Goal: Task Accomplishment & Management: Manage account settings

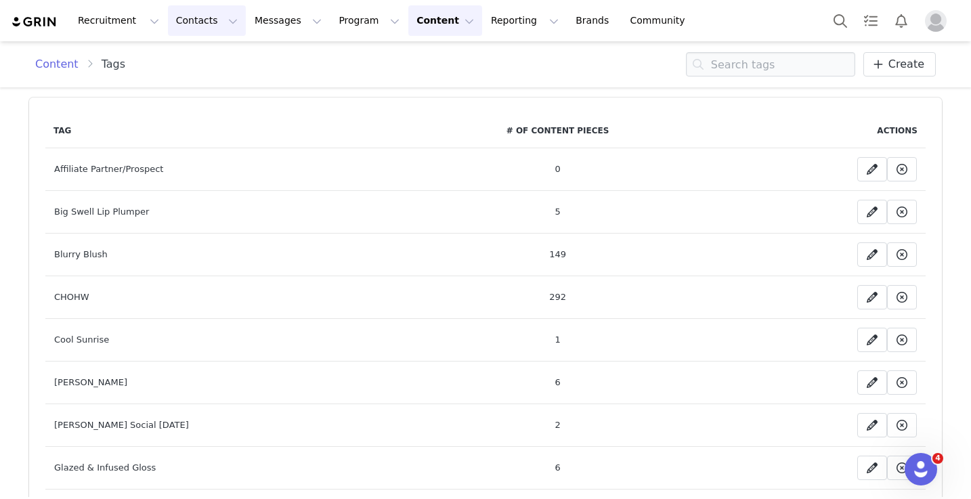
click at [210, 14] on button "Contacts Contacts" at bounding box center [207, 20] width 78 height 30
drag, startPoint x: 207, startPoint y: 14, endPoint x: 220, endPoint y: 1, distance: 18.2
click at [206, 14] on button "Contacts Contacts" at bounding box center [207, 20] width 78 height 30
click at [408, 9] on button "Content Content" at bounding box center [445, 20] width 74 height 30
click at [389, 53] on div "Creator Content" at bounding box center [434, 60] width 91 height 14
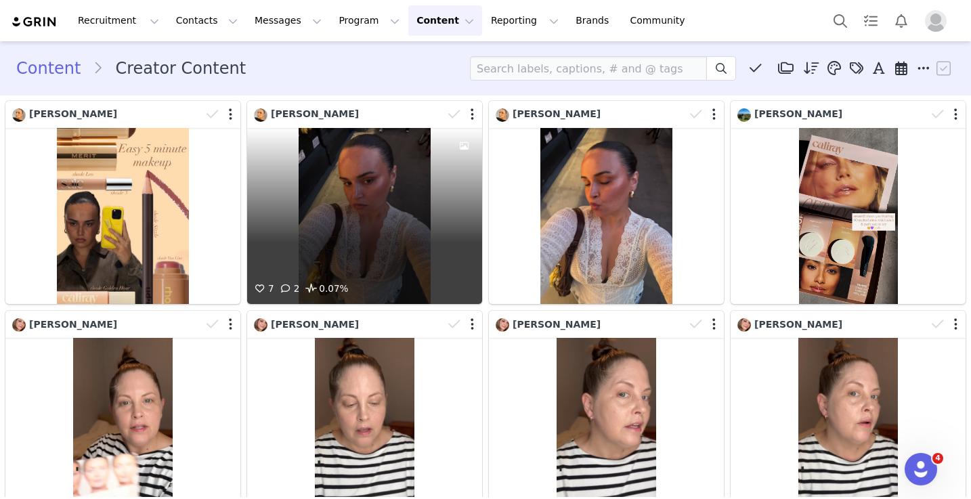
click at [330, 194] on div "7 2 0.07%" at bounding box center [364, 216] width 235 height 176
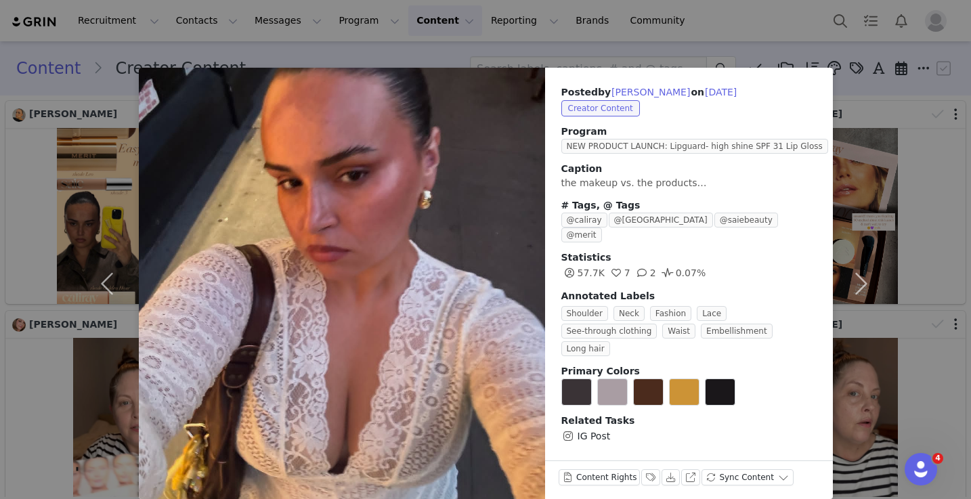
scroll to position [1, 0]
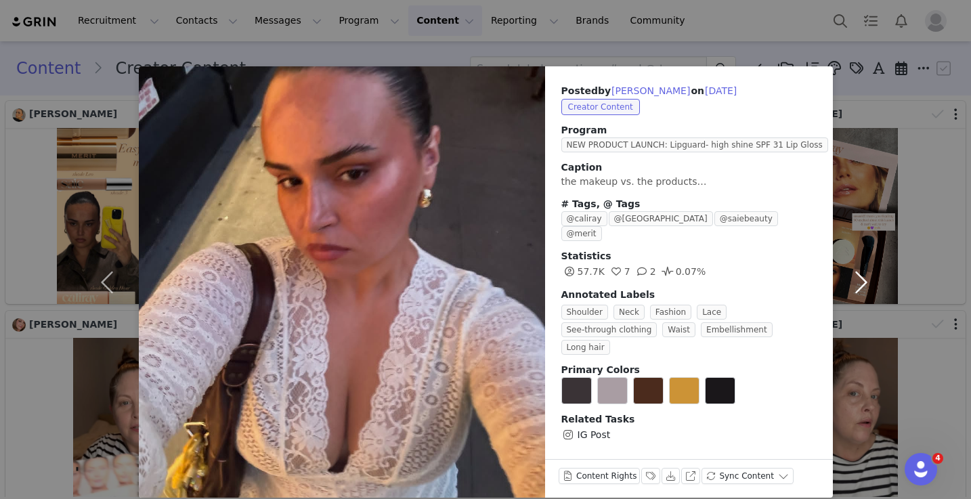
click at [864, 269] on button "button" at bounding box center [861, 281] width 57 height 431
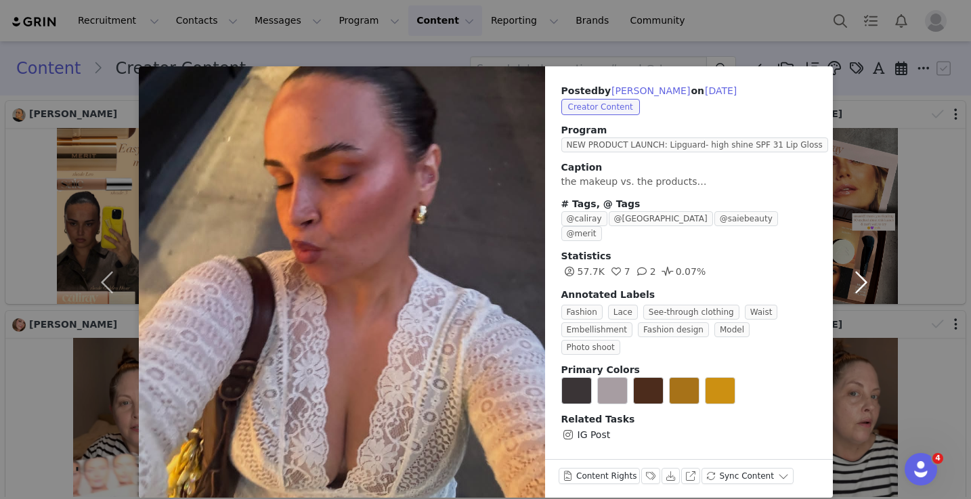
scroll to position [0, 0]
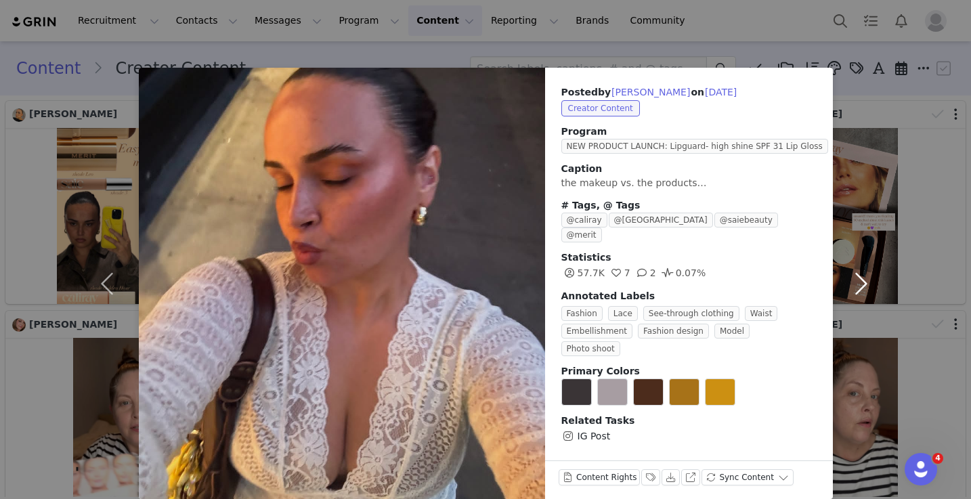
click at [860, 267] on button "button" at bounding box center [861, 283] width 57 height 431
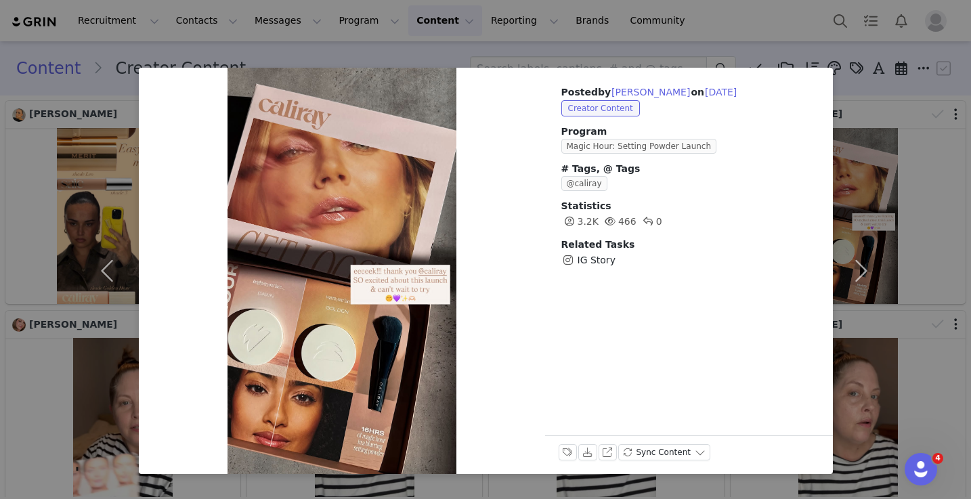
click at [836, 45] on div "Posted by [PERSON_NAME] on [DATE] Creator Content Program Magic Hour: Setting P…" at bounding box center [485, 249] width 971 height 499
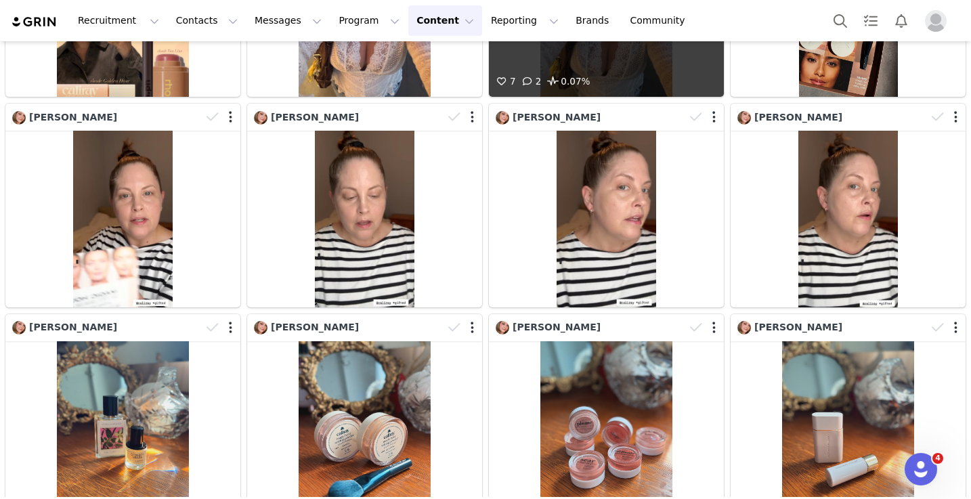
scroll to position [245, 0]
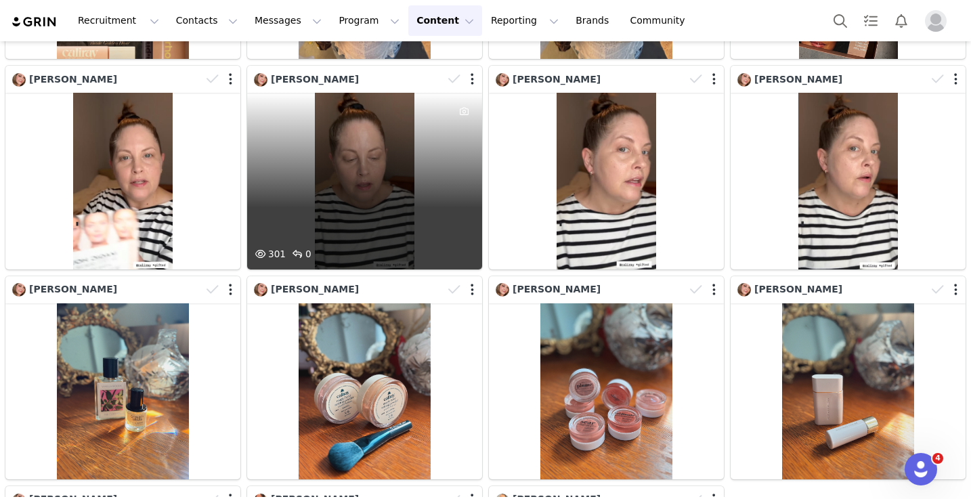
click at [287, 194] on div "301 0" at bounding box center [364, 181] width 235 height 176
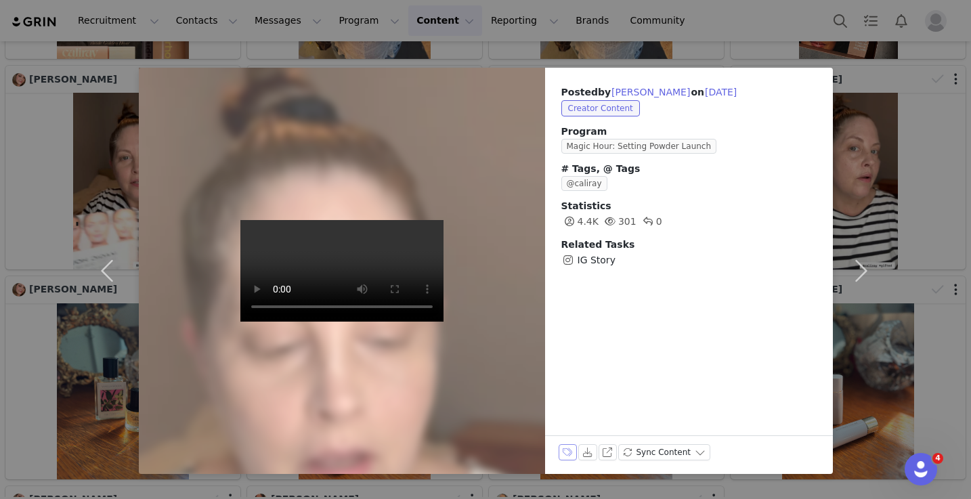
click at [568, 454] on button "Labels & Tags" at bounding box center [567, 452] width 19 height 16
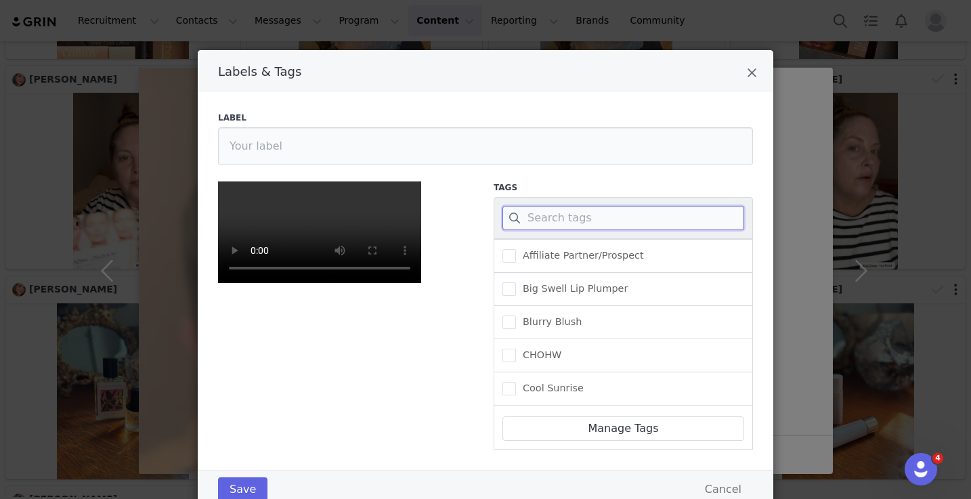
click at [613, 211] on input "Labels & Tags" at bounding box center [623, 218] width 242 height 24
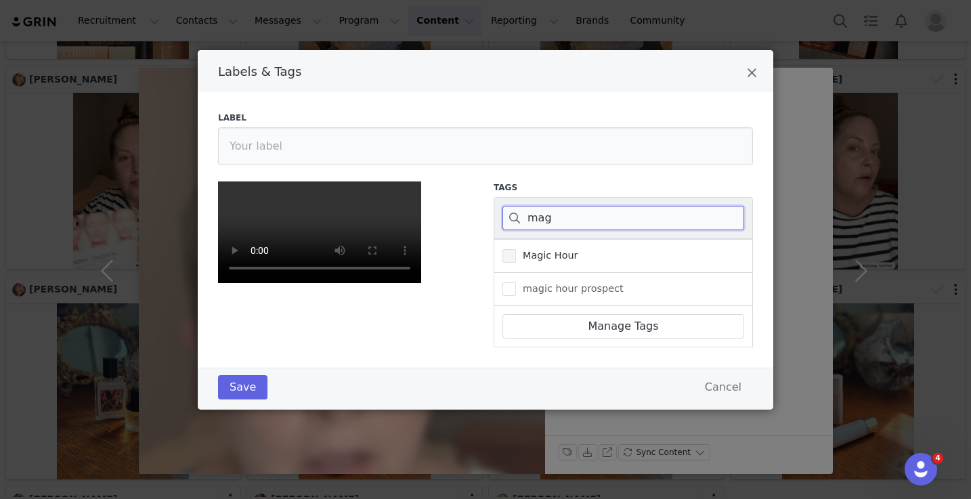
type input "mag"
click at [561, 253] on span "Magic Hour" at bounding box center [547, 255] width 62 height 13
click at [516, 249] on input "Magic Hour" at bounding box center [516, 249] width 0 height 0
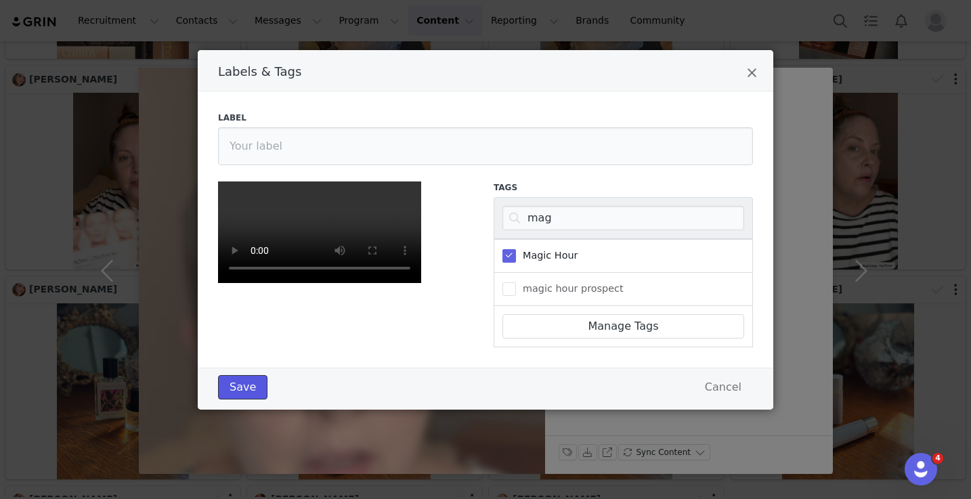
click at [241, 399] on button "Save" at bounding box center [242, 387] width 49 height 24
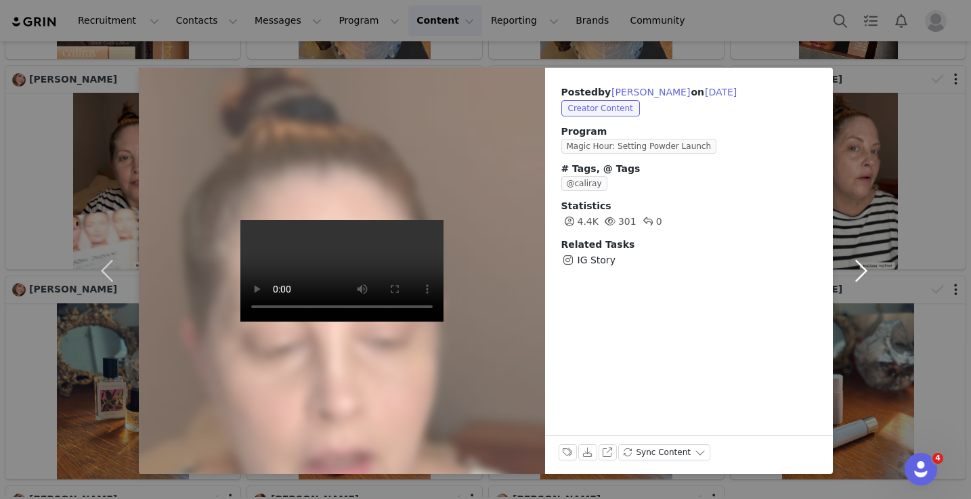
click at [859, 265] on button "button" at bounding box center [861, 271] width 57 height 406
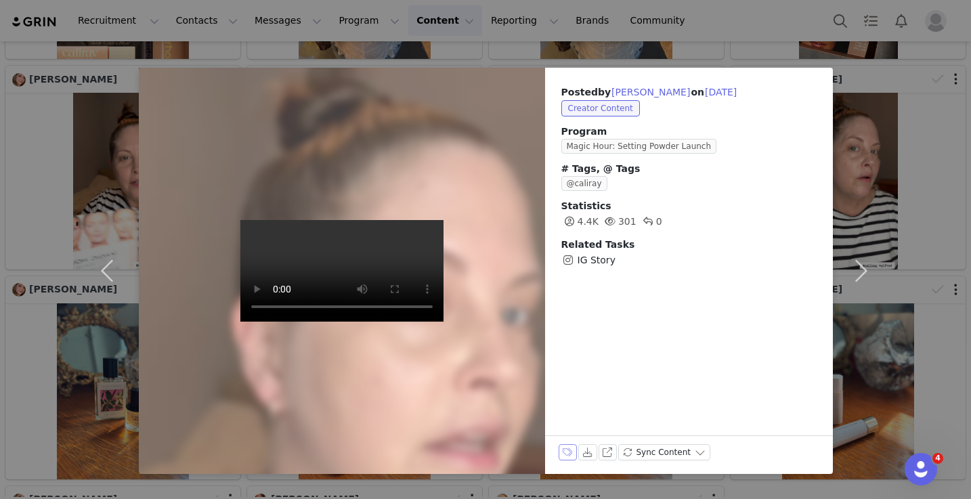
click at [558, 456] on button "Labels & Tags" at bounding box center [567, 452] width 19 height 16
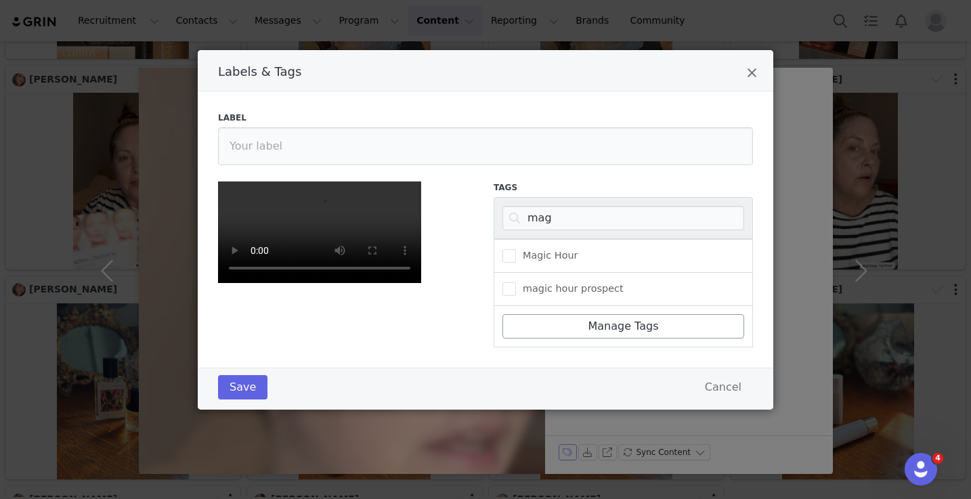
scroll to position [104, 0]
click at [544, 239] on div "Magic Hour" at bounding box center [622, 256] width 259 height 34
click at [544, 249] on span "Magic Hour" at bounding box center [547, 255] width 62 height 13
click at [516, 249] on input "Magic Hour" at bounding box center [516, 249] width 0 height 0
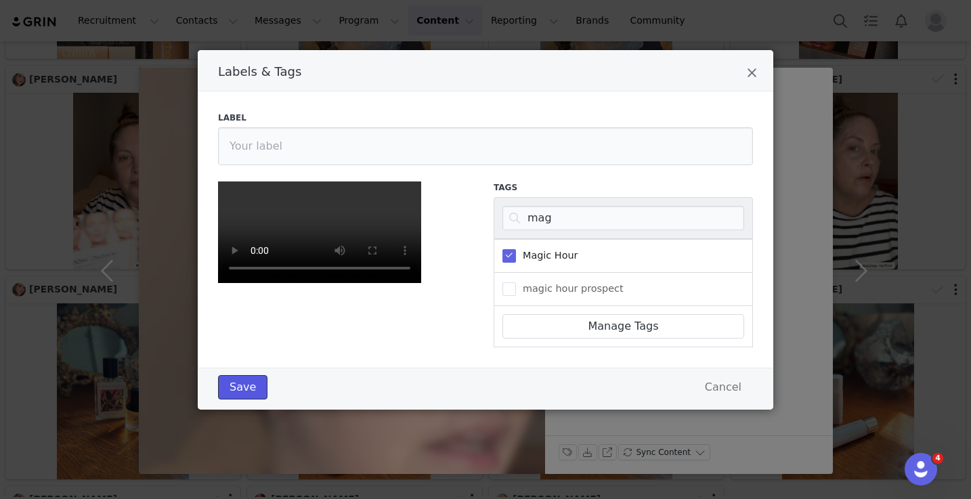
click at [239, 399] on button "Save" at bounding box center [242, 387] width 49 height 24
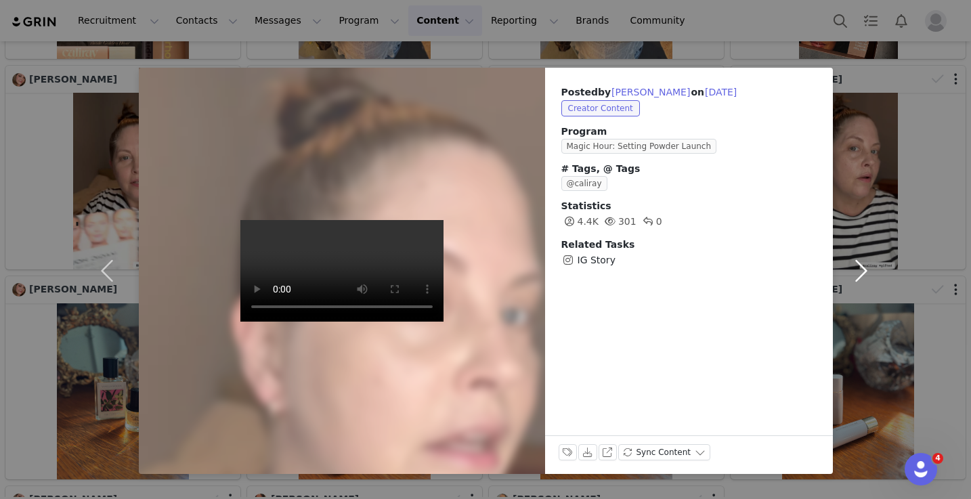
click at [856, 265] on button "button" at bounding box center [861, 271] width 57 height 406
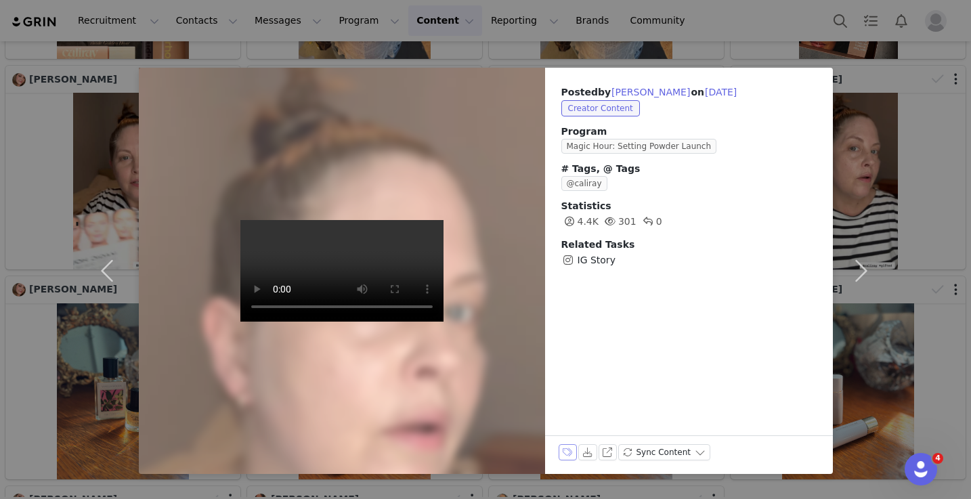
click at [564, 456] on button "Labels & Tags" at bounding box center [567, 452] width 19 height 16
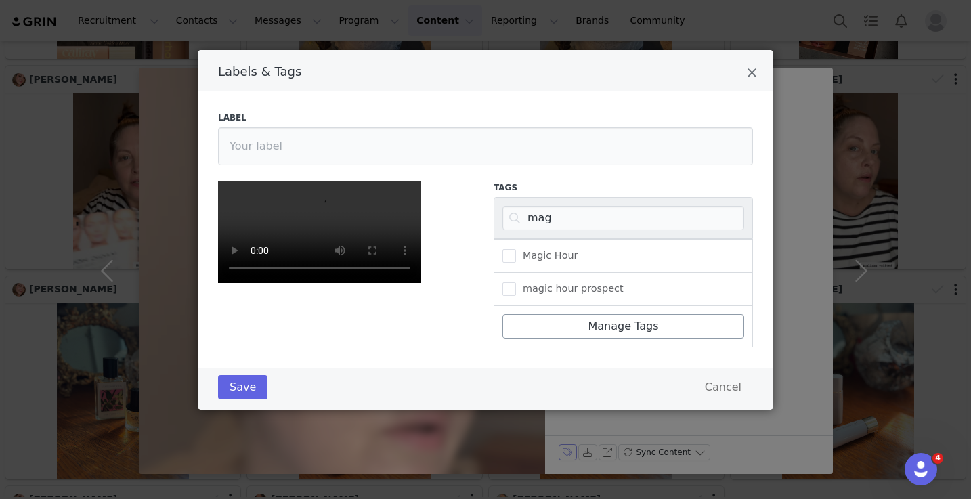
scroll to position [118, 0]
click at [575, 206] on input "mag" at bounding box center [623, 218] width 242 height 24
click at [574, 206] on input "mag" at bounding box center [623, 218] width 242 height 24
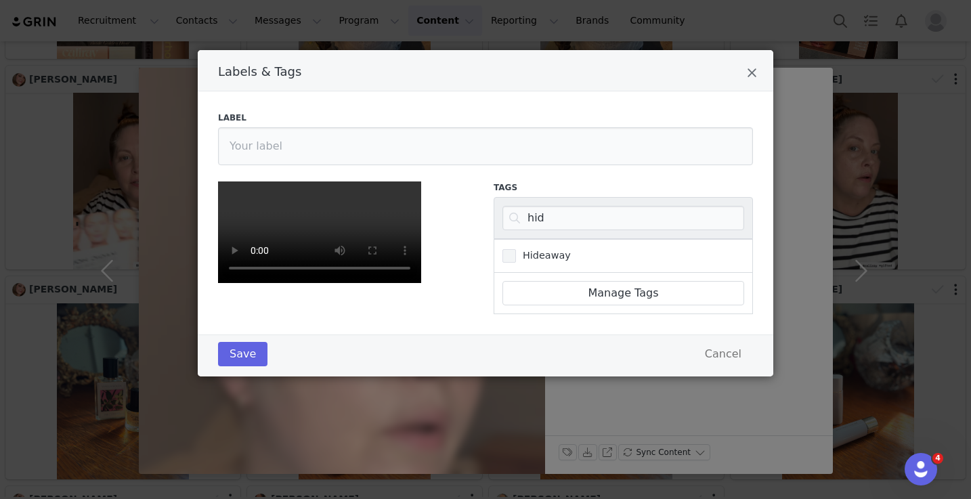
click at [516, 249] on span "Hideaway" at bounding box center [543, 255] width 55 height 13
click at [516, 249] on input "Hideaway" at bounding box center [516, 249] width 0 height 0
click at [227, 366] on button "Save" at bounding box center [242, 354] width 49 height 24
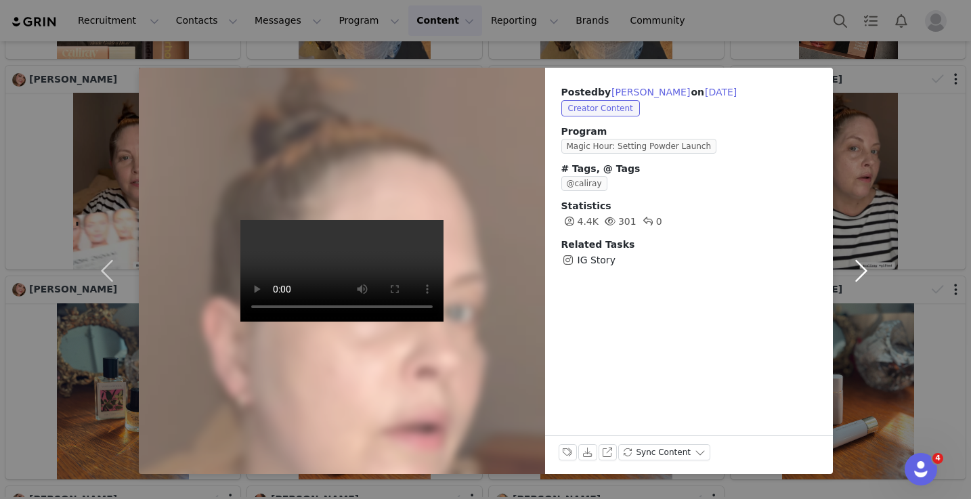
click at [845, 275] on button "button" at bounding box center [861, 271] width 57 height 406
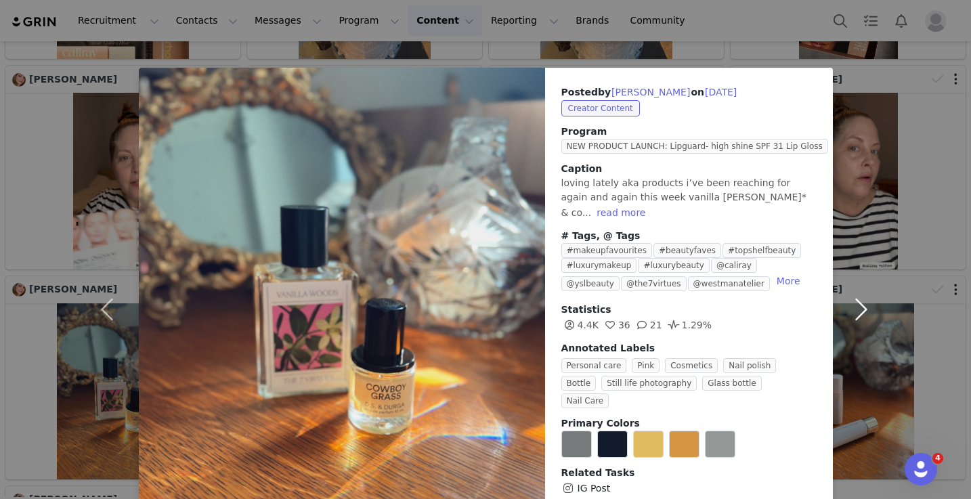
click at [852, 270] on button "button" at bounding box center [861, 309] width 57 height 483
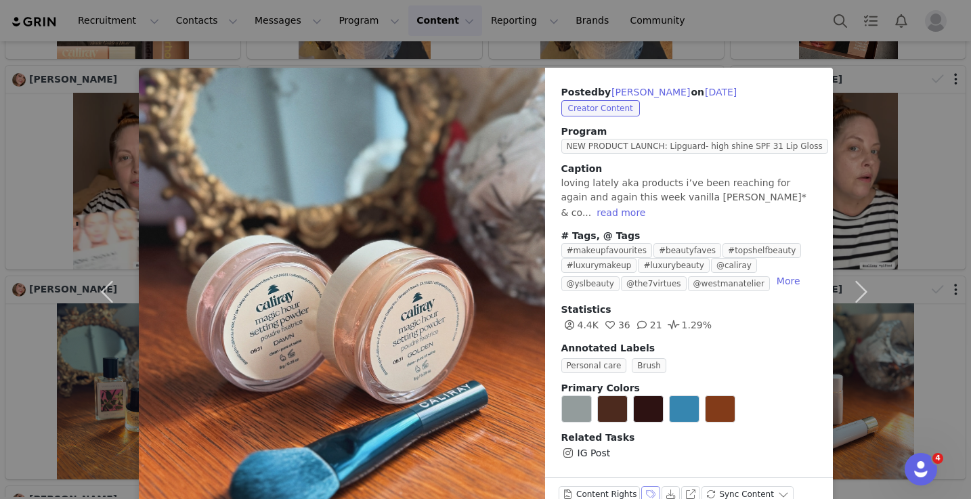
click at [648, 486] on button "Labels & Tags" at bounding box center [650, 494] width 19 height 16
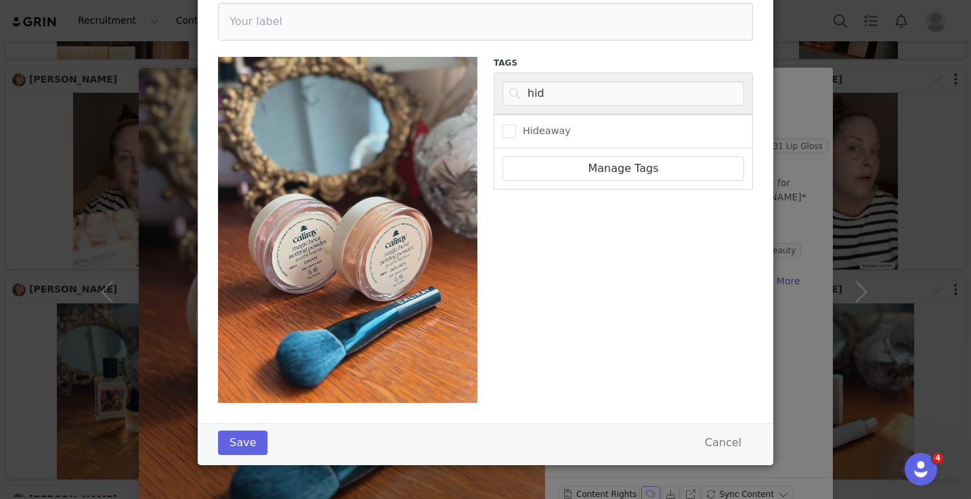
scroll to position [124, 0]
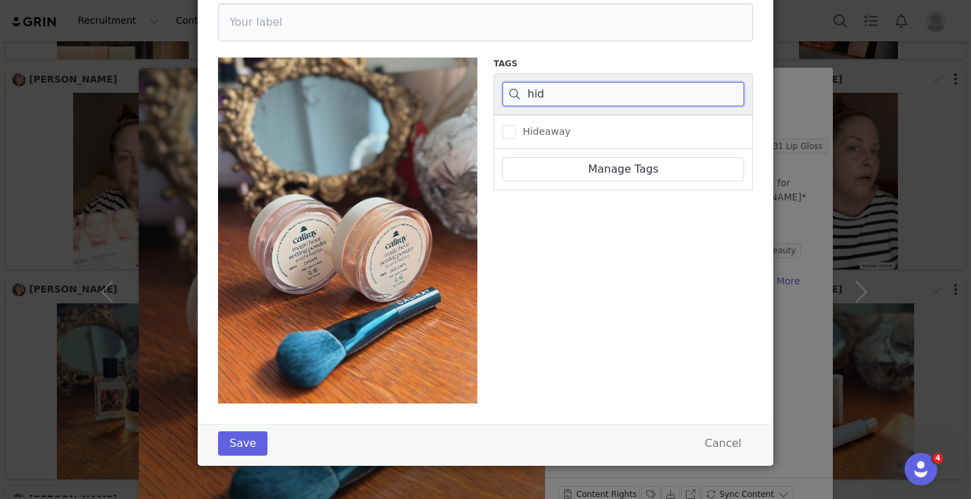
click at [628, 105] on input "hid" at bounding box center [623, 94] width 242 height 24
click at [565, 122] on div "Magic Hour" at bounding box center [622, 132] width 259 height 34
click at [565, 146] on div "Magic Hour" at bounding box center [622, 132] width 259 height 34
click at [565, 133] on span "Magic Hour" at bounding box center [547, 131] width 62 height 13
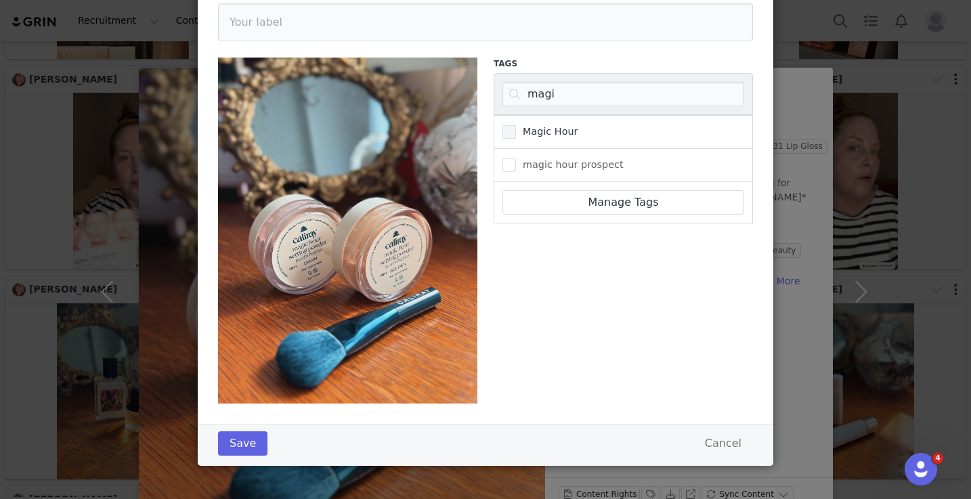
click at [516, 125] on input "Magic Hour" at bounding box center [516, 125] width 0 height 0
click at [252, 436] on button "Save" at bounding box center [242, 443] width 49 height 24
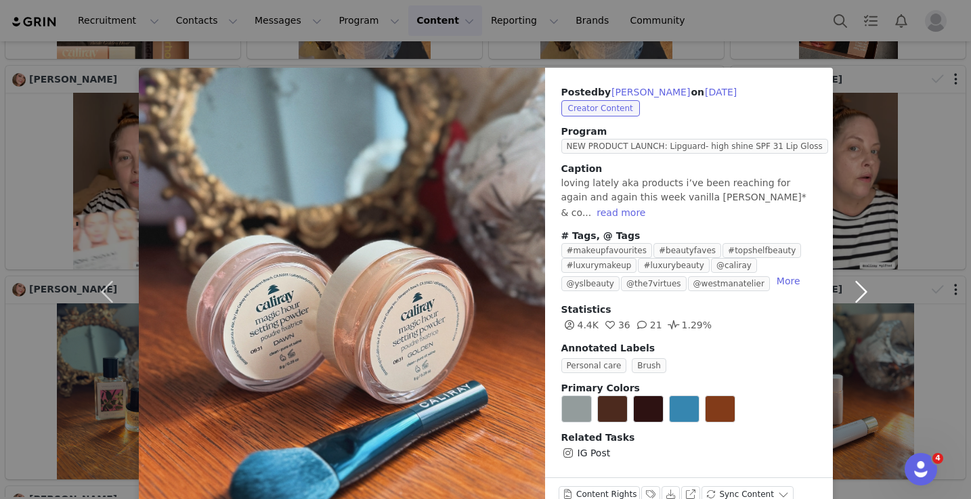
click at [858, 289] on button "button" at bounding box center [861, 292] width 57 height 448
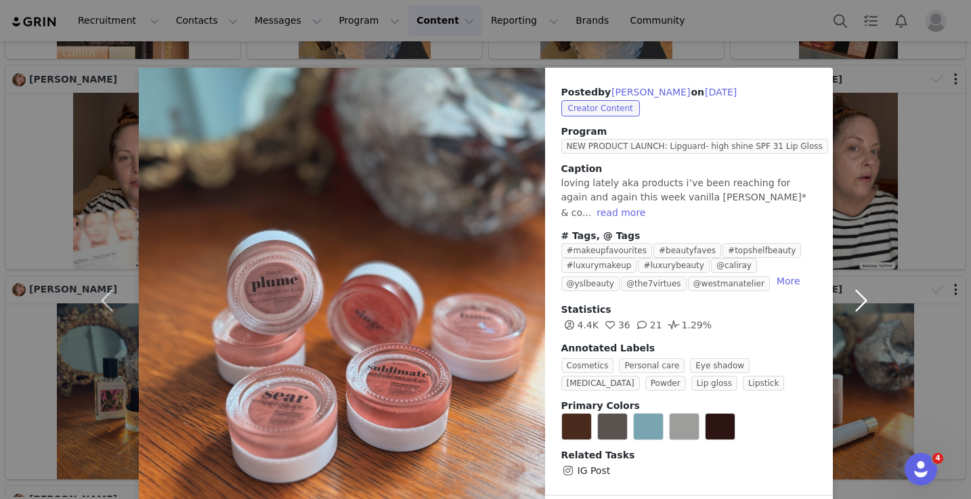
click at [870, 284] on button "button" at bounding box center [861, 301] width 57 height 466
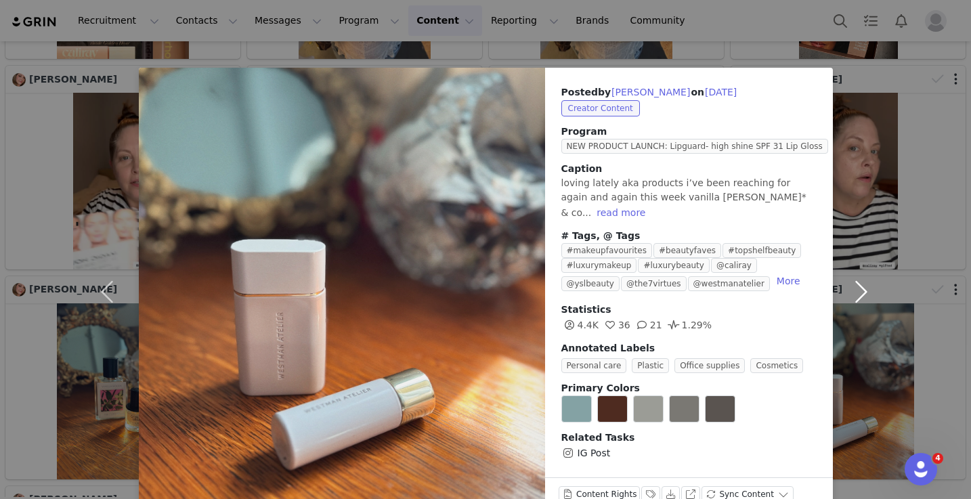
click at [868, 279] on button "button" at bounding box center [861, 292] width 57 height 448
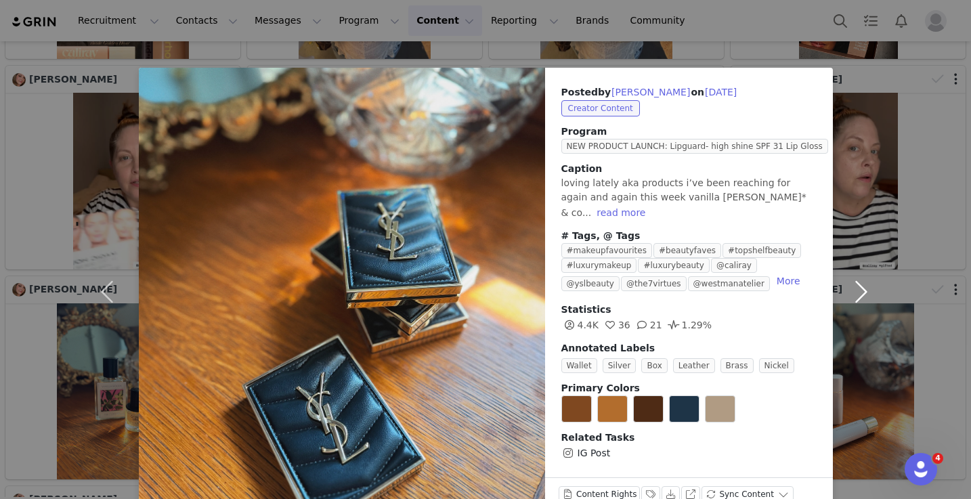
click at [868, 280] on button "button" at bounding box center [861, 292] width 57 height 448
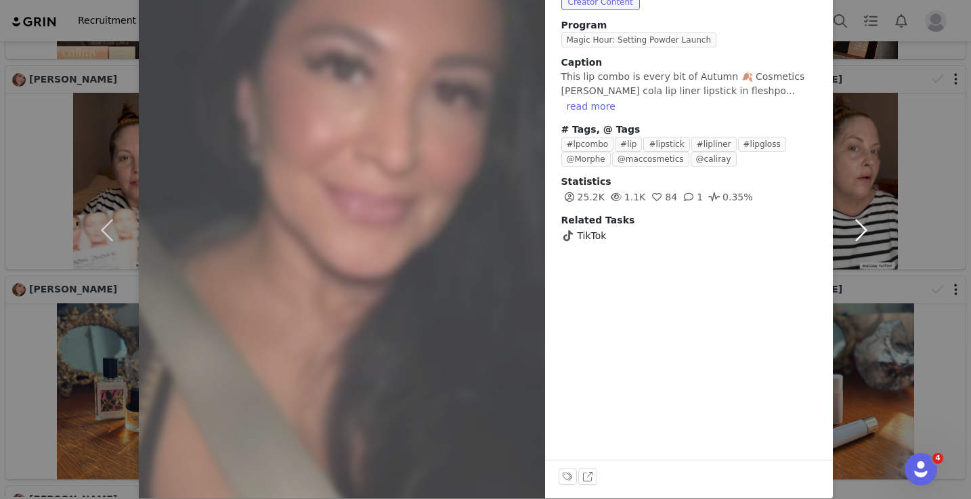
scroll to position [122, 0]
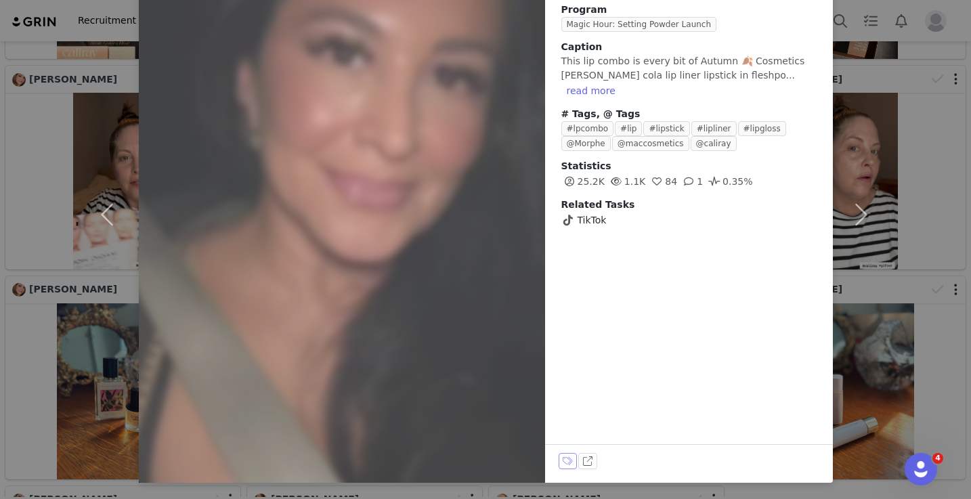
click at [569, 454] on button "Labels & Tags" at bounding box center [567, 461] width 19 height 16
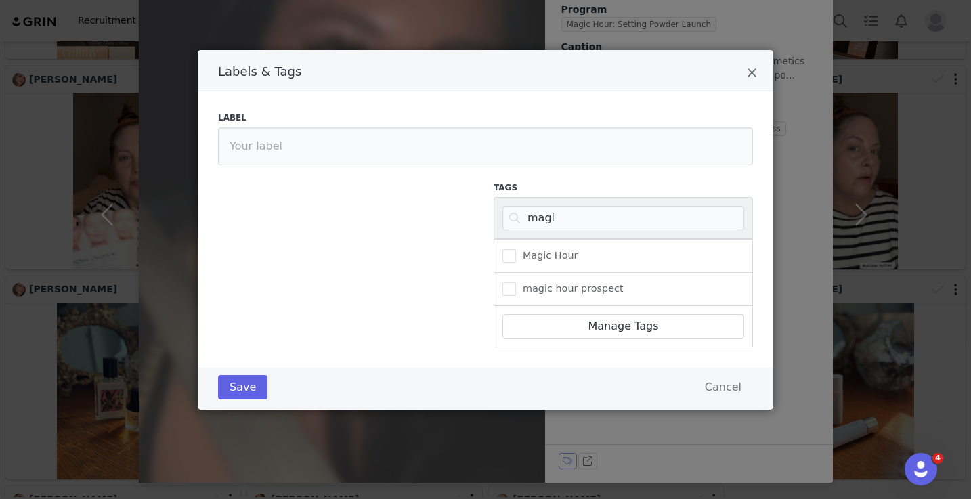
scroll to position [0, 0]
click at [652, 206] on input "magi" at bounding box center [623, 218] width 242 height 24
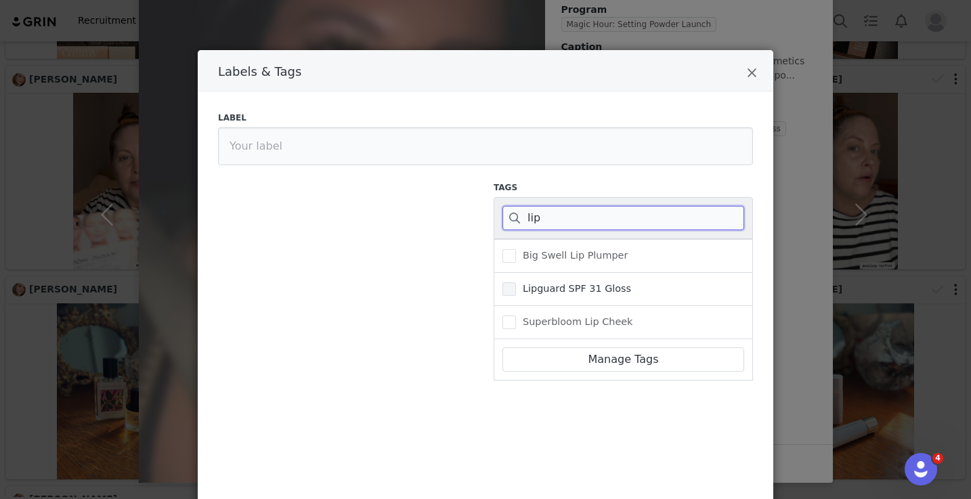
type input "lip"
click at [582, 284] on span "Lipguard SPF 31 Gloss" at bounding box center [573, 288] width 115 height 13
click at [516, 282] on input "Lipguard SPF 31 Gloss" at bounding box center [516, 282] width 0 height 0
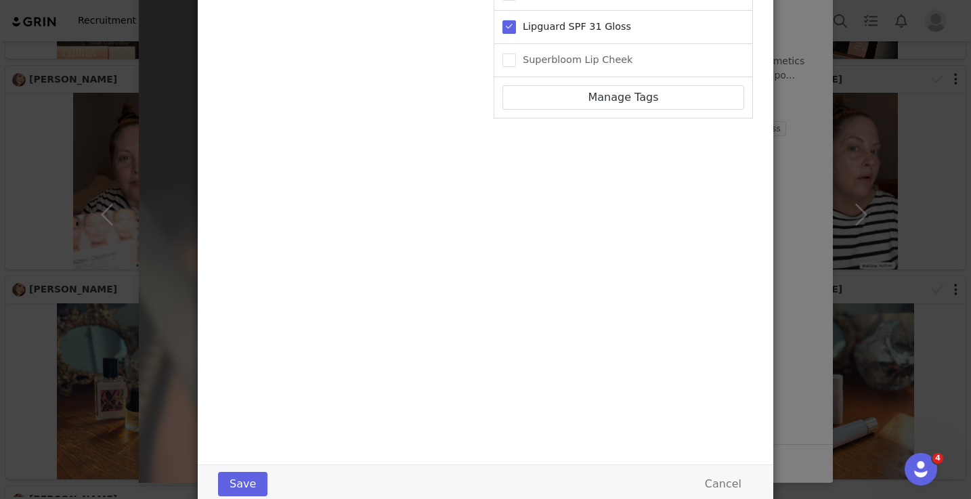
scroll to position [303, 0]
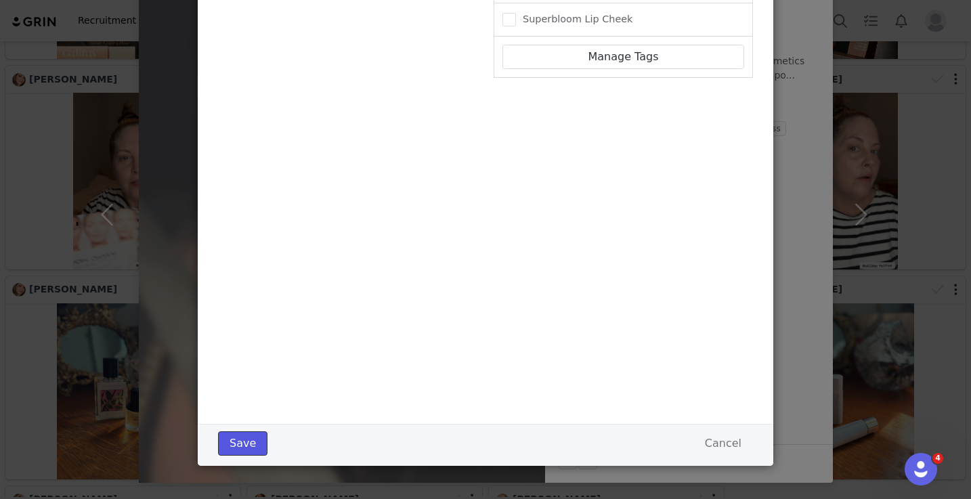
click at [246, 445] on button "Save" at bounding box center [242, 443] width 49 height 24
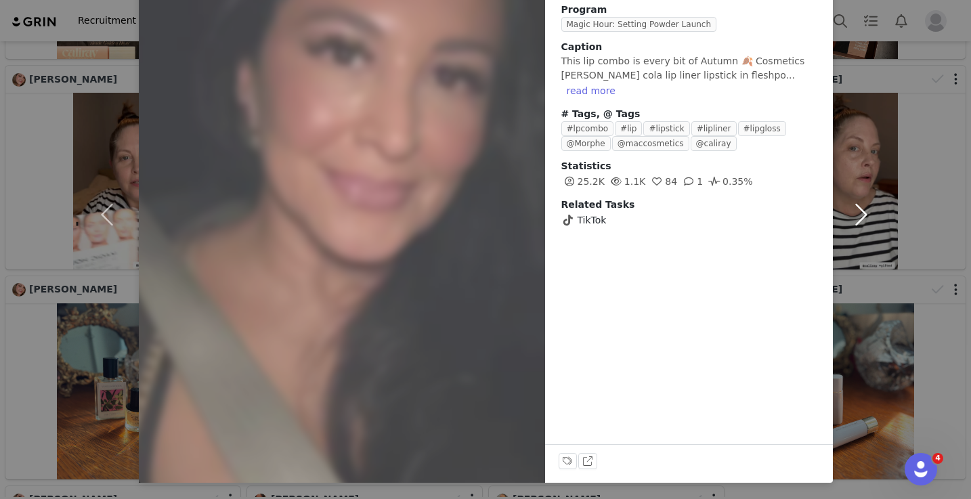
click at [862, 207] on button "button" at bounding box center [861, 214] width 57 height 537
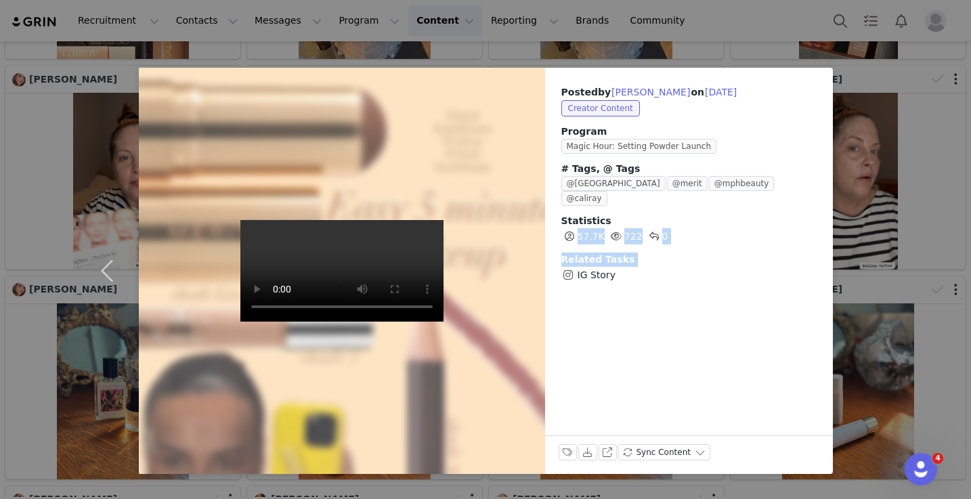
drag, startPoint x: 862, startPoint y: 207, endPoint x: 602, endPoint y: 250, distance: 263.4
click at [602, 250] on div "Posted by [PERSON_NAME] on [DATE] Creator Content Program Magic Hour: Setting P…" at bounding box center [485, 249] width 971 height 499
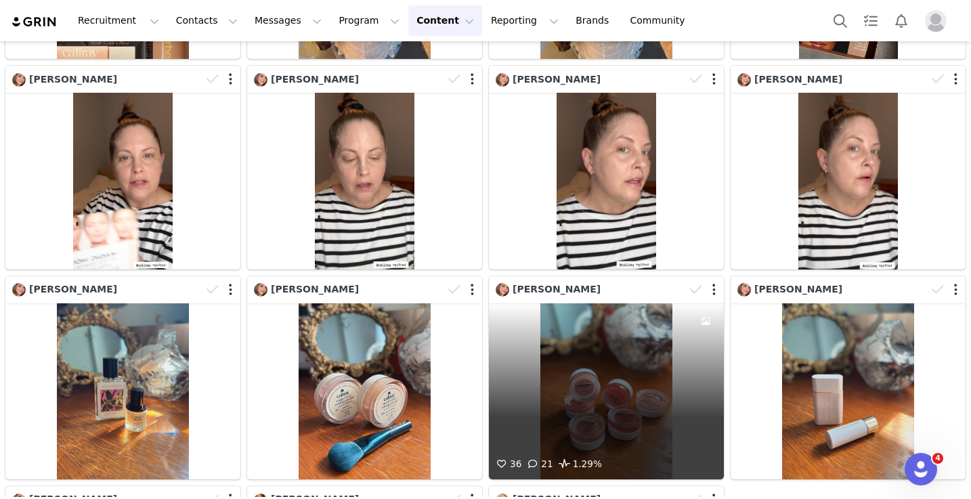
scroll to position [459, 0]
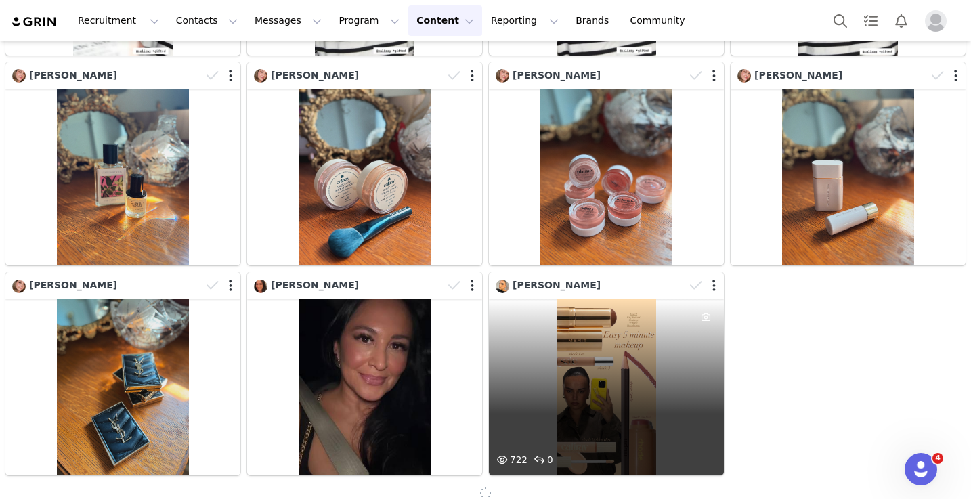
click at [570, 306] on div "722 0" at bounding box center [606, 387] width 235 height 176
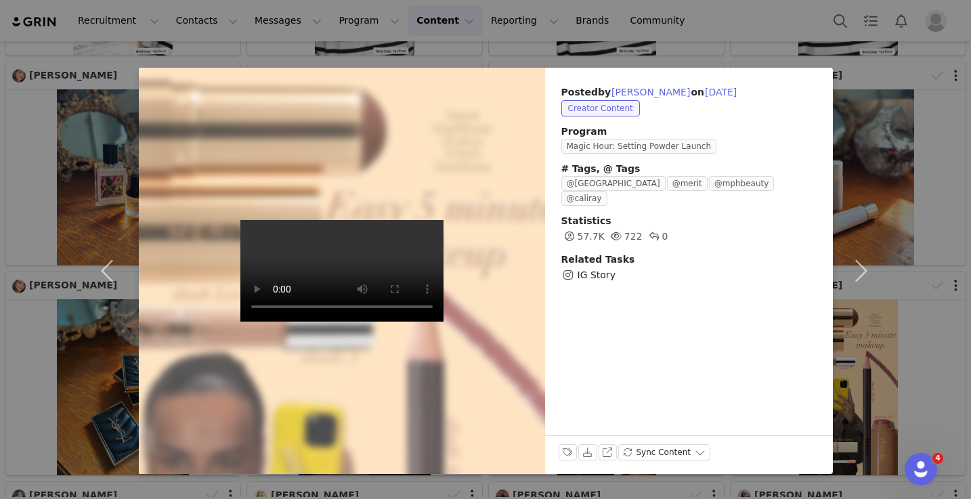
click at [556, 449] on div "Labels & Tags Download View on Instagram Sync Content" at bounding box center [689, 454] width 288 height 39
click at [562, 449] on button "Labels & Tags" at bounding box center [567, 452] width 19 height 16
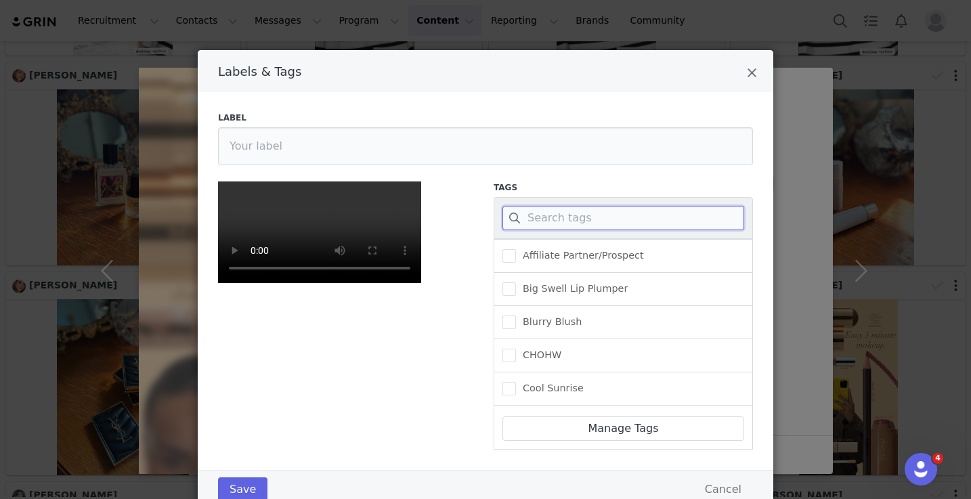
click at [582, 216] on input "Labels & Tags" at bounding box center [623, 218] width 242 height 24
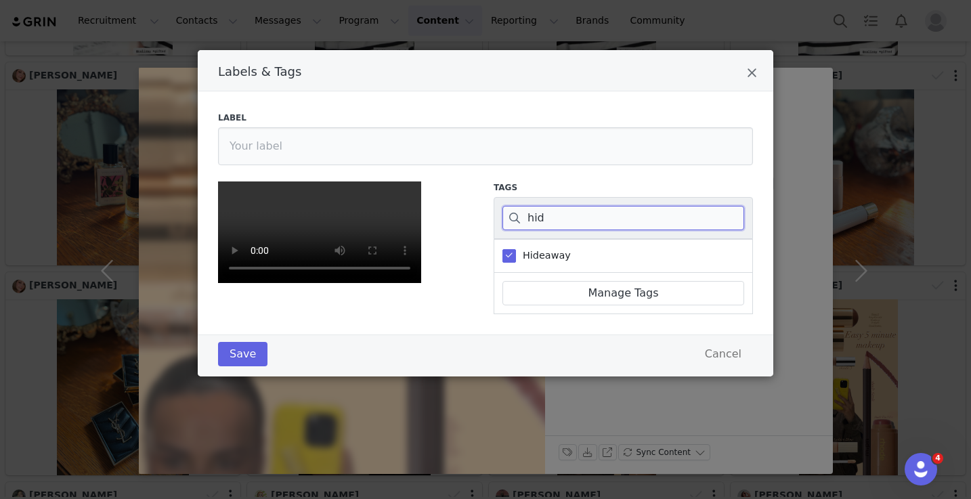
type input "hid"
click at [743, 76] on div "Labels & Tags" at bounding box center [485, 70] width 575 height 41
click at [752, 74] on icon "Close" at bounding box center [752, 73] width 10 height 14
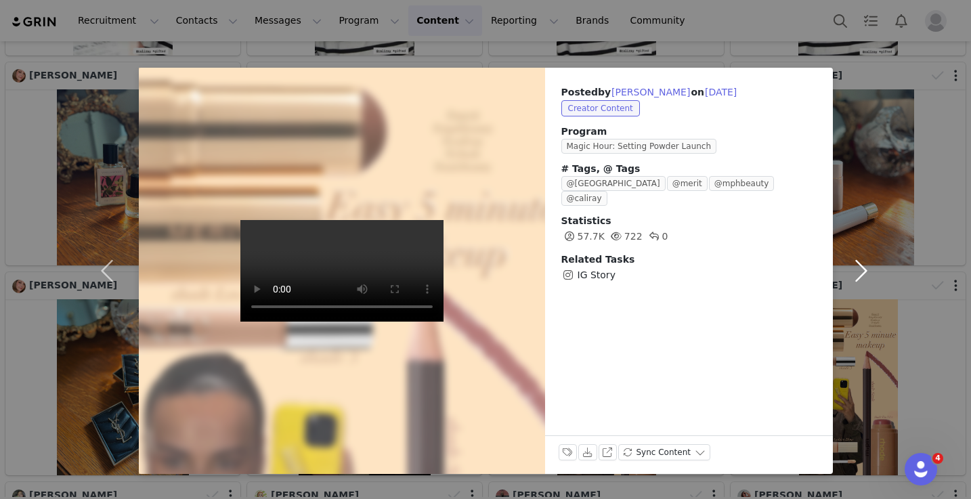
click at [858, 271] on button "button" at bounding box center [861, 271] width 57 height 406
click at [864, 212] on button "button" at bounding box center [861, 271] width 57 height 406
click at [870, 83] on button "button" at bounding box center [861, 271] width 57 height 406
click at [872, 57] on div "Posted by [PERSON_NAME] on [DATE] Creator Content Program Magic Hour: Setting P…" at bounding box center [485, 249] width 971 height 499
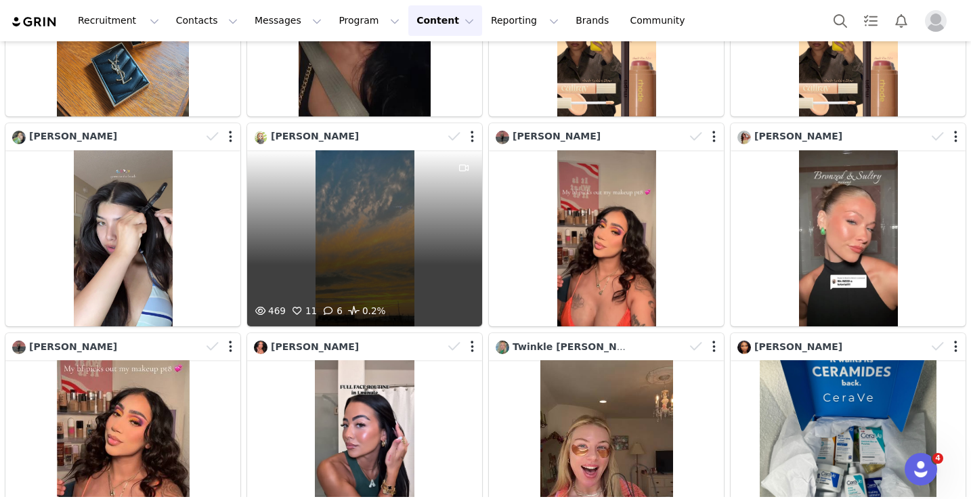
scroll to position [642, 0]
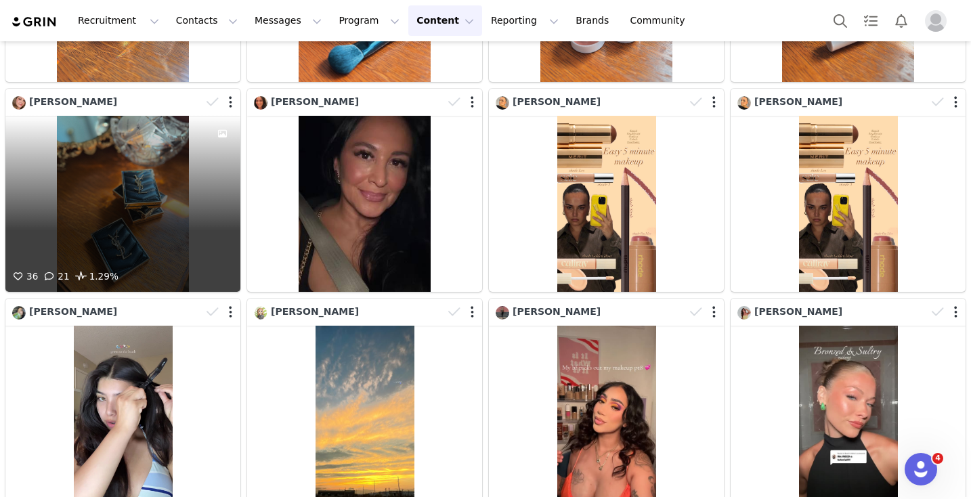
click at [218, 144] on div at bounding box center [222, 192] width 37 height 153
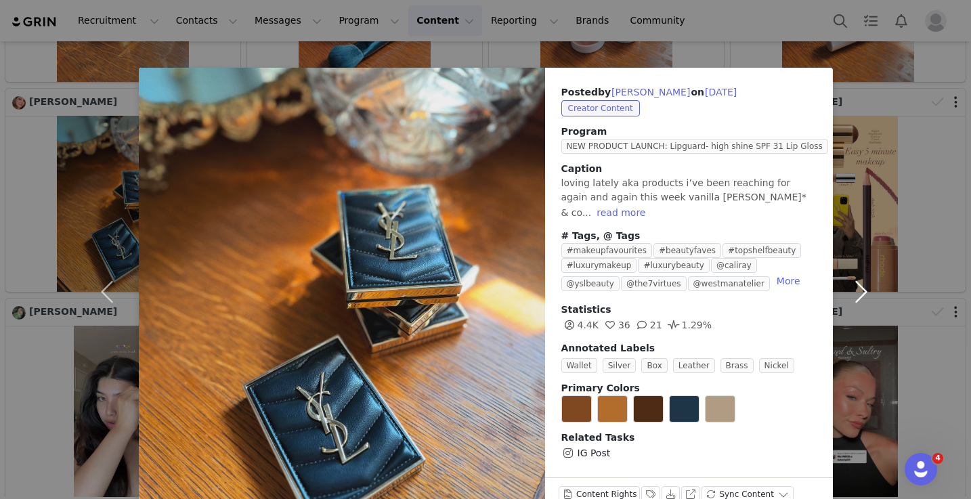
click at [865, 292] on button "button" at bounding box center [861, 292] width 57 height 448
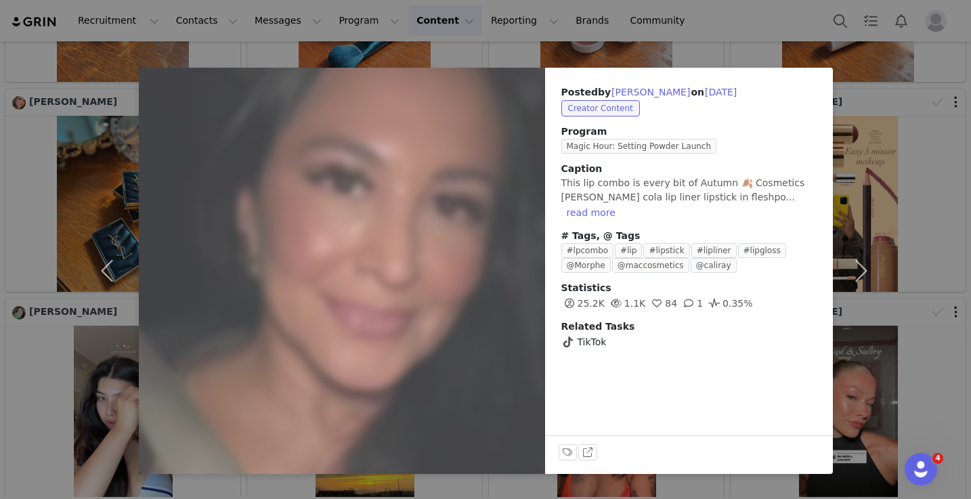
click at [902, 227] on div "Posted by [PERSON_NAME] on [DATE] Creator Content Program Magic Hour: Setting P…" at bounding box center [485, 249] width 971 height 499
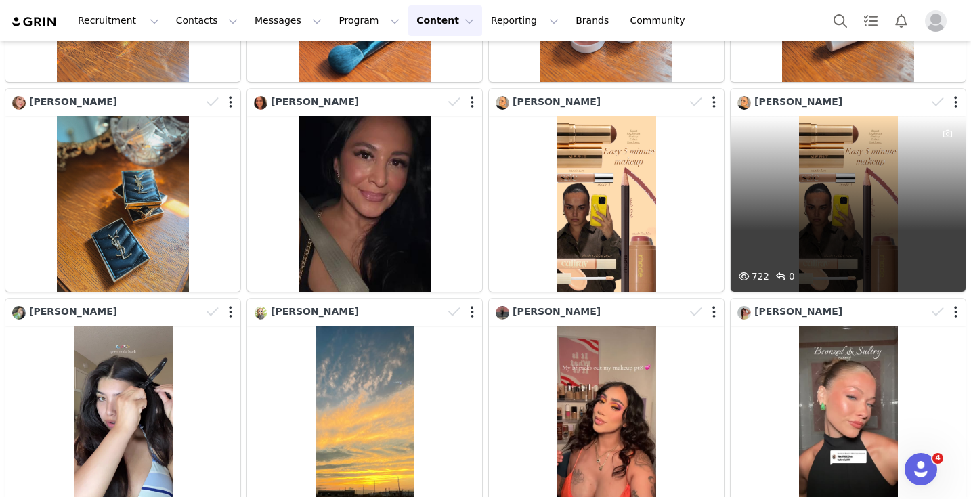
scroll to position [985, 0]
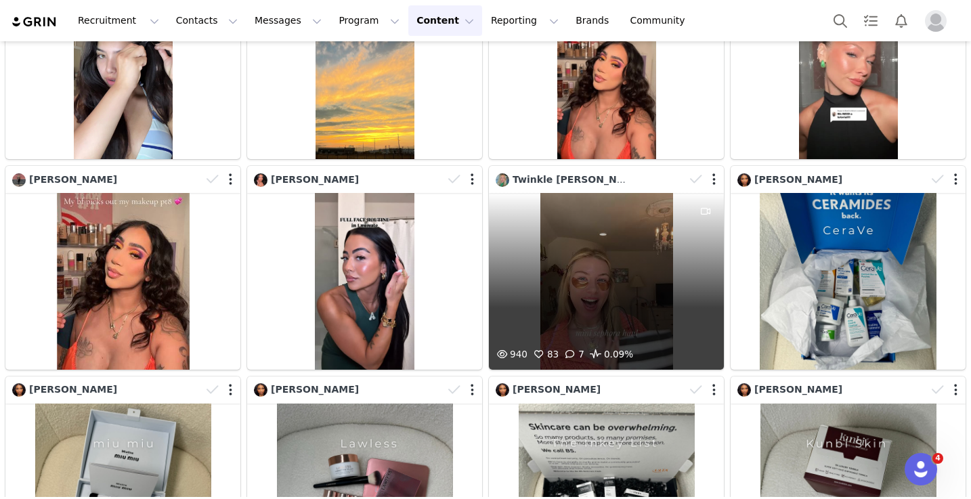
click at [655, 254] on div "940 83 7 0.09%" at bounding box center [606, 281] width 235 height 176
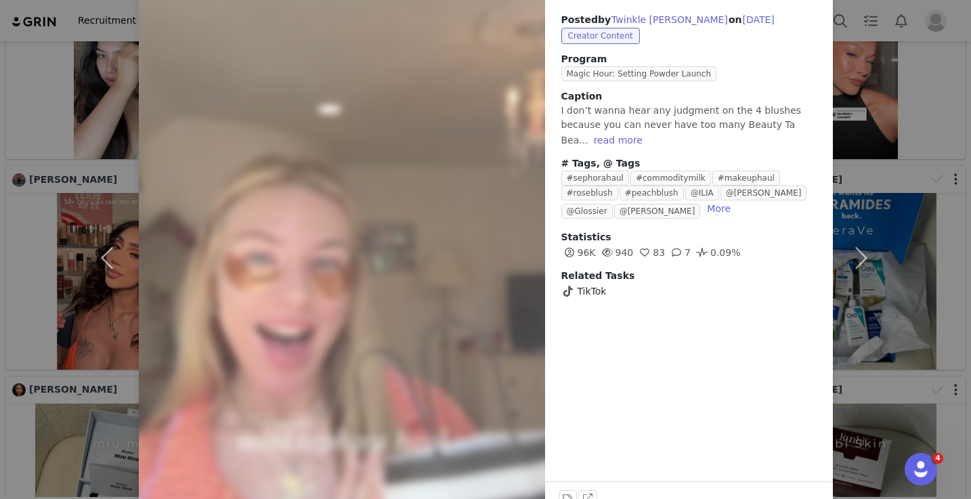
scroll to position [92, 0]
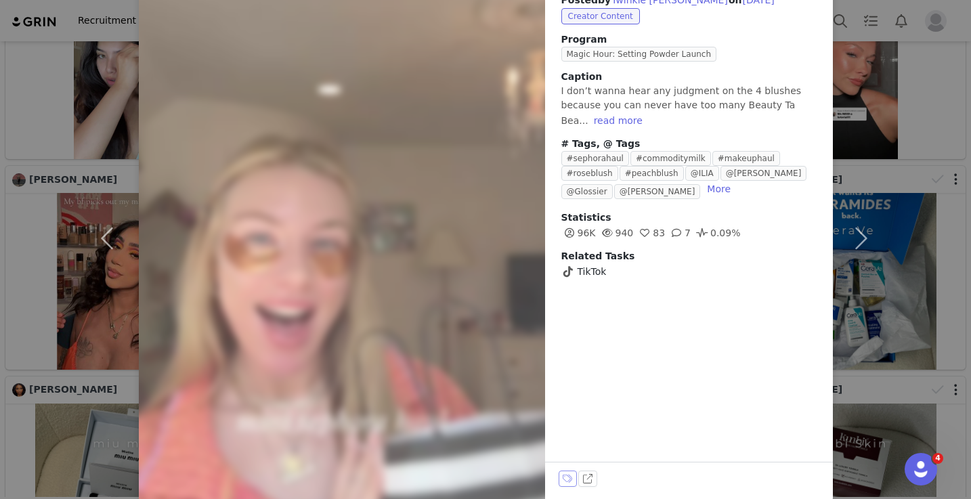
click at [563, 473] on button "Labels & Tags" at bounding box center [567, 478] width 19 height 16
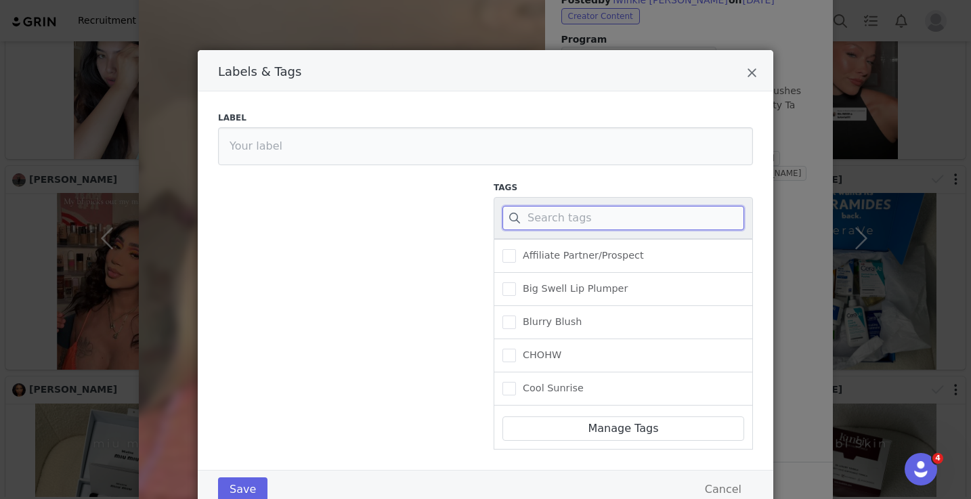
click at [569, 215] on input "Labels & Tags" at bounding box center [623, 218] width 242 height 24
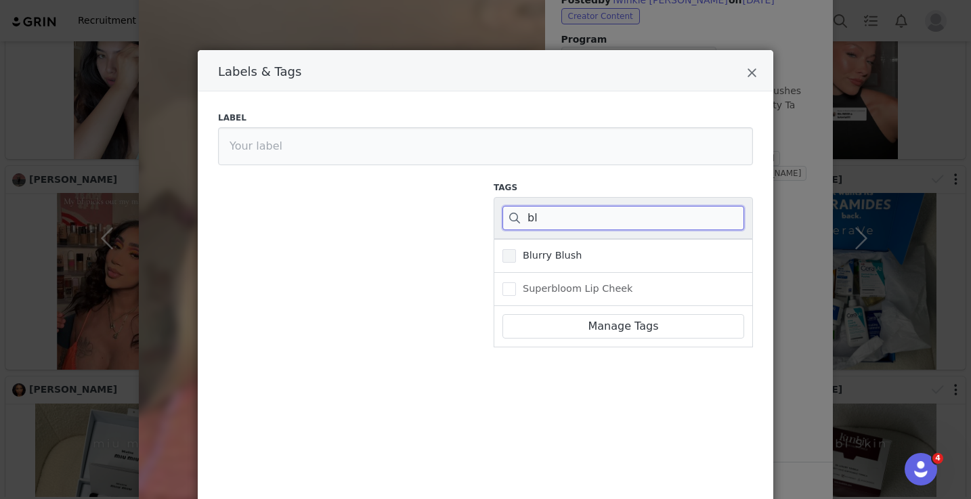
type input "bl"
click at [519, 258] on span "Blurry Blush" at bounding box center [549, 255] width 66 height 13
click at [516, 249] on input "Blurry Blush" at bounding box center [516, 249] width 0 height 0
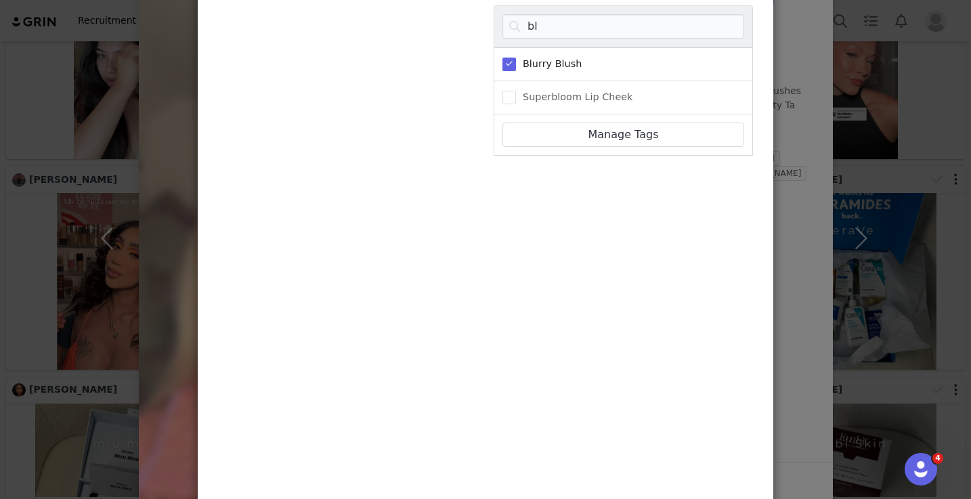
scroll to position [303, 0]
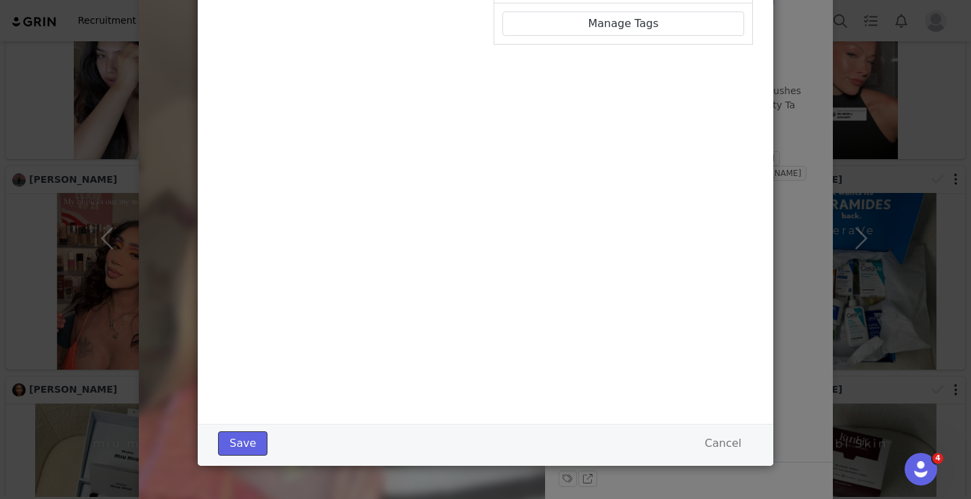
click at [237, 443] on button "Save" at bounding box center [242, 443] width 49 height 24
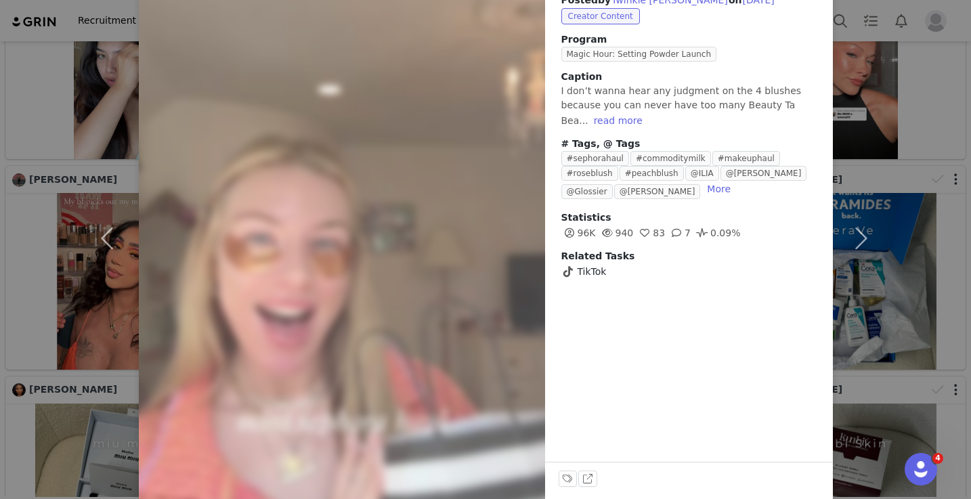
click at [911, 230] on div "Posted by Twinkle [PERSON_NAME] on [DATE] Creator Content Program Magic Hour: S…" at bounding box center [485, 249] width 971 height 499
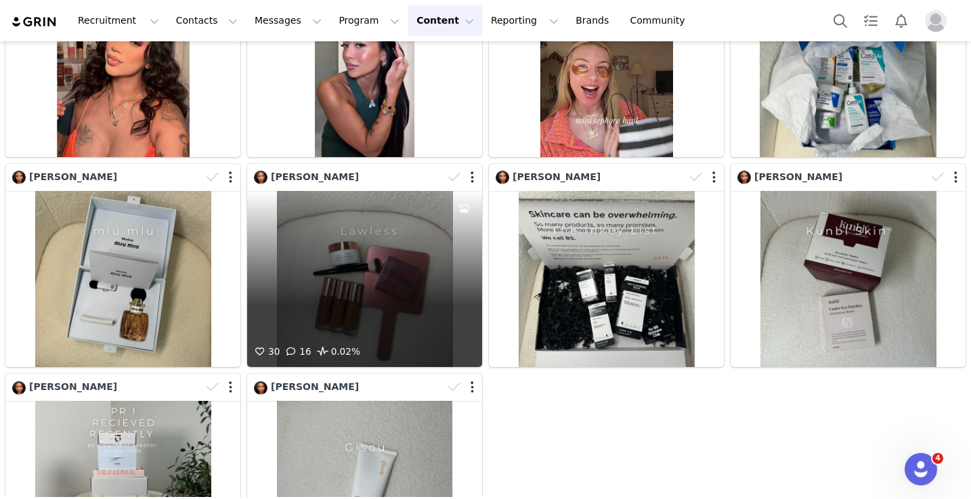
scroll to position [1206, 0]
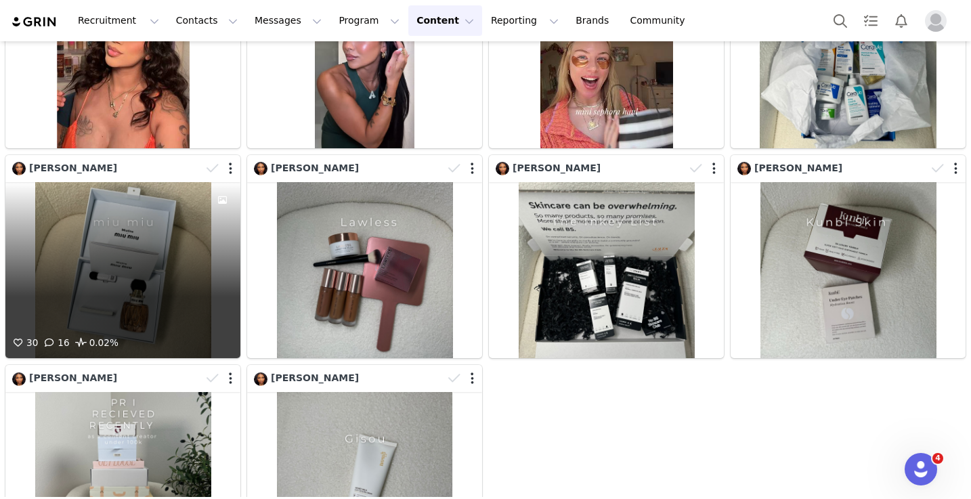
click at [160, 295] on div "30 16 0.02%" at bounding box center [122, 270] width 235 height 176
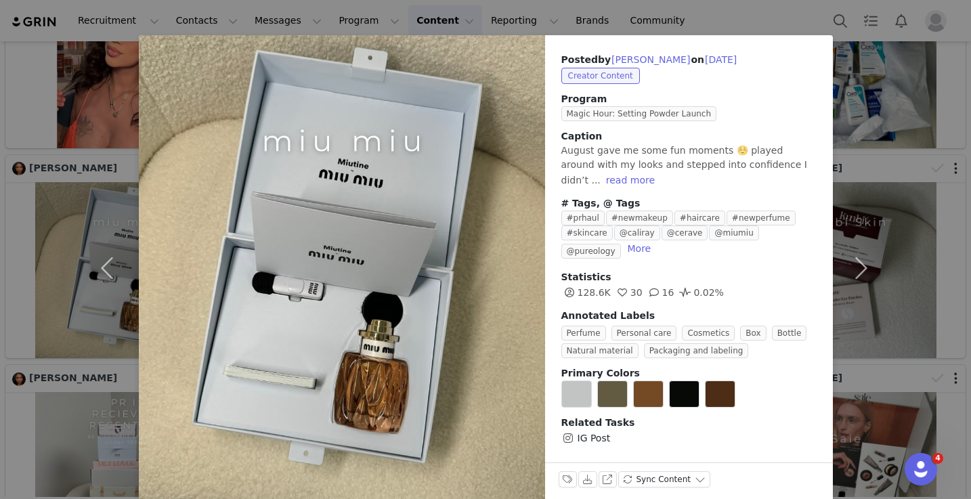
scroll to position [35, 0]
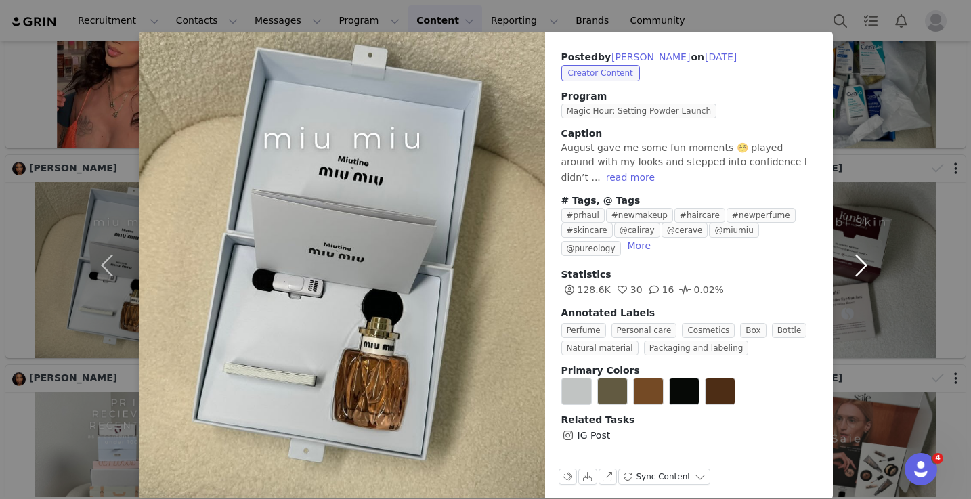
click at [864, 271] on button "button" at bounding box center [861, 265] width 57 height 466
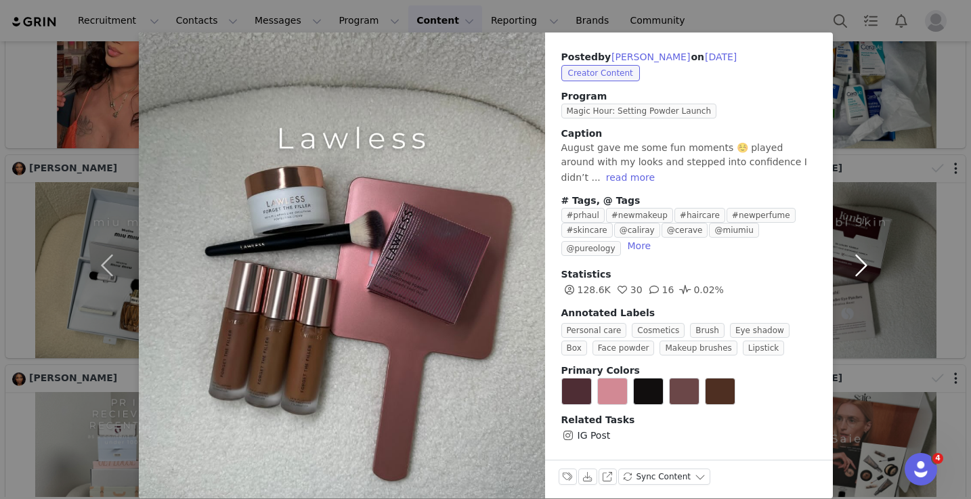
click at [864, 268] on button "button" at bounding box center [861, 265] width 57 height 466
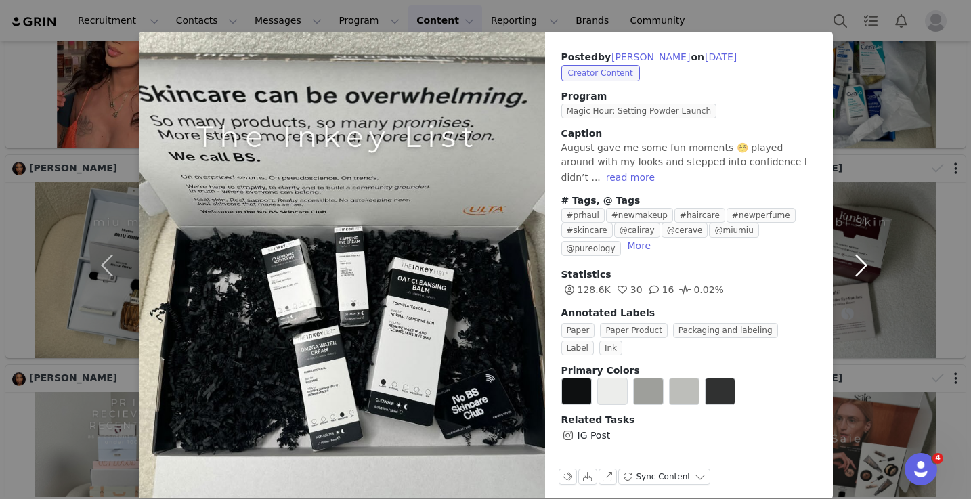
click at [866, 269] on button "button" at bounding box center [861, 265] width 57 height 466
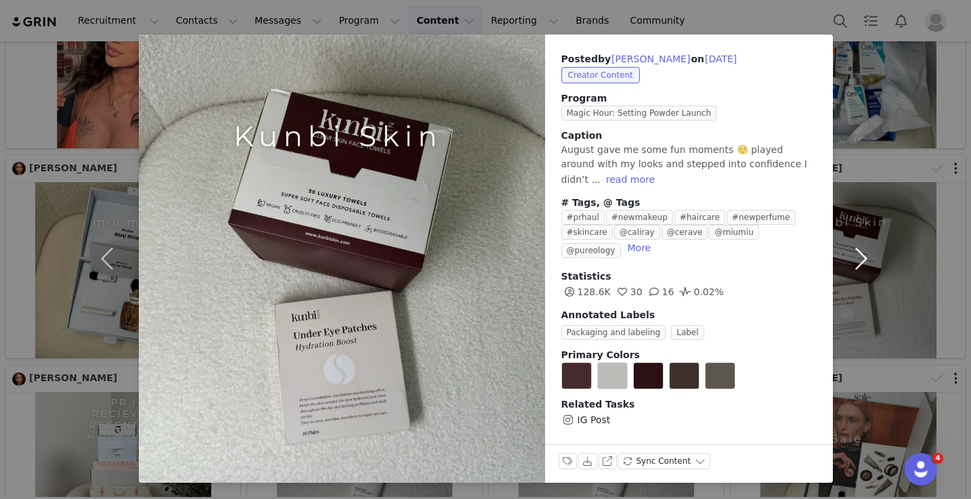
click at [867, 272] on button "button" at bounding box center [861, 259] width 57 height 448
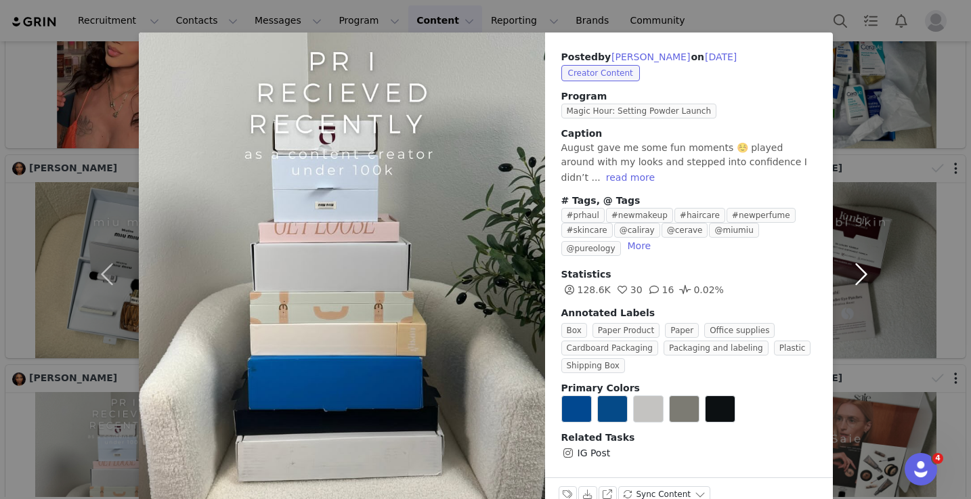
click at [867, 273] on button "button" at bounding box center [861, 273] width 57 height 483
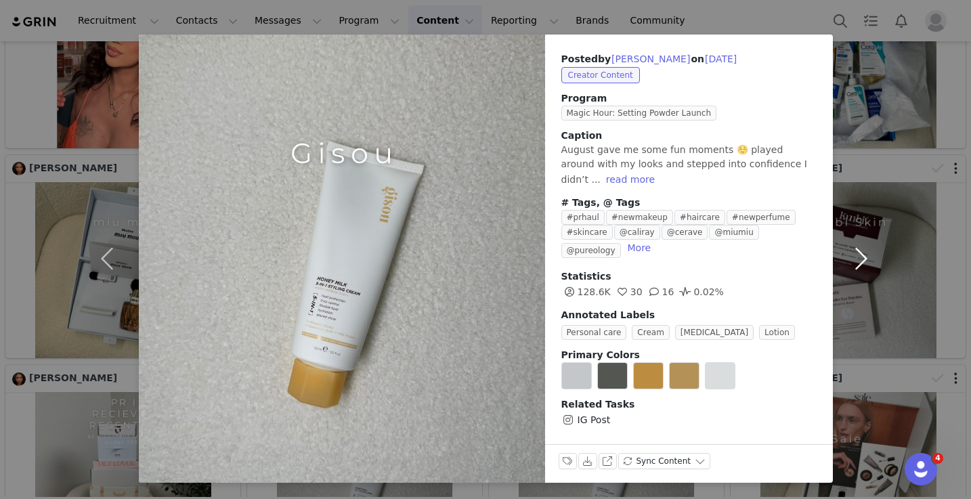
scroll to position [33, 0]
click at [867, 273] on button "button" at bounding box center [861, 259] width 57 height 448
click at [860, 282] on button "button" at bounding box center [861, 259] width 57 height 448
click at [860, 267] on button "button" at bounding box center [861, 259] width 57 height 448
click at [899, 149] on div "Posted by [PERSON_NAME] on [DATE] Creator Content Program Magic Hour: Setting P…" at bounding box center [485, 249] width 971 height 499
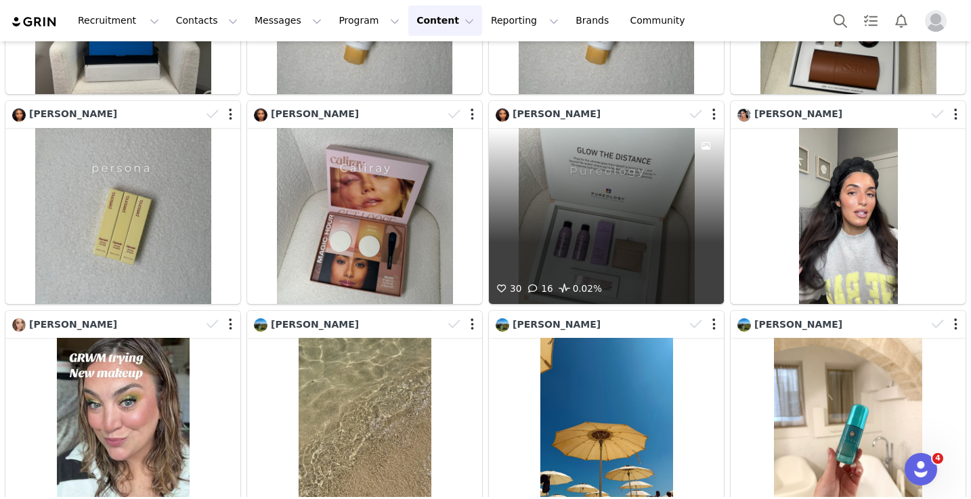
scroll to position [1803, 0]
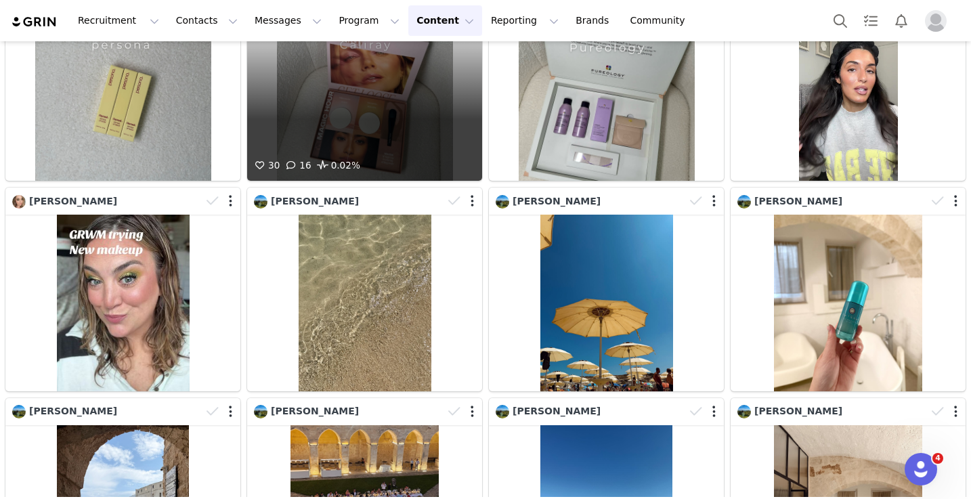
click at [443, 163] on div "30 16 0.02%" at bounding box center [364, 169] width 235 height 23
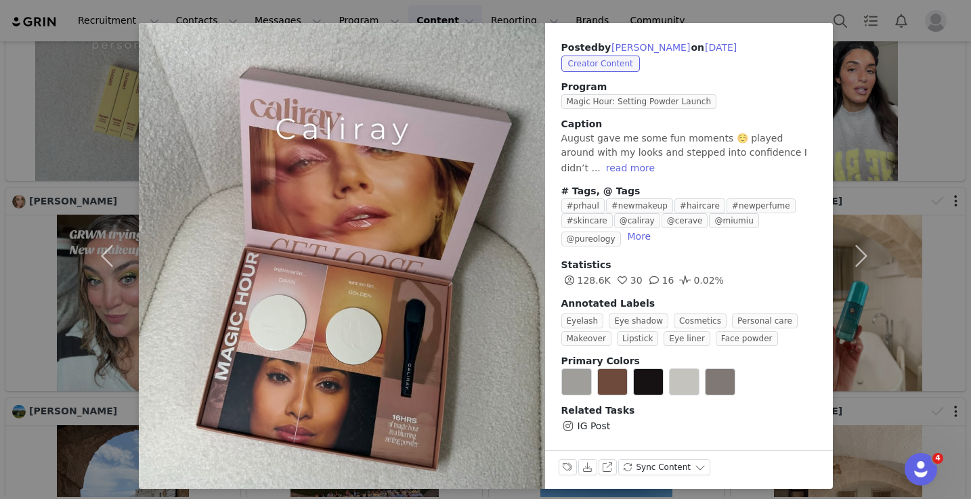
scroll to position [51, 0]
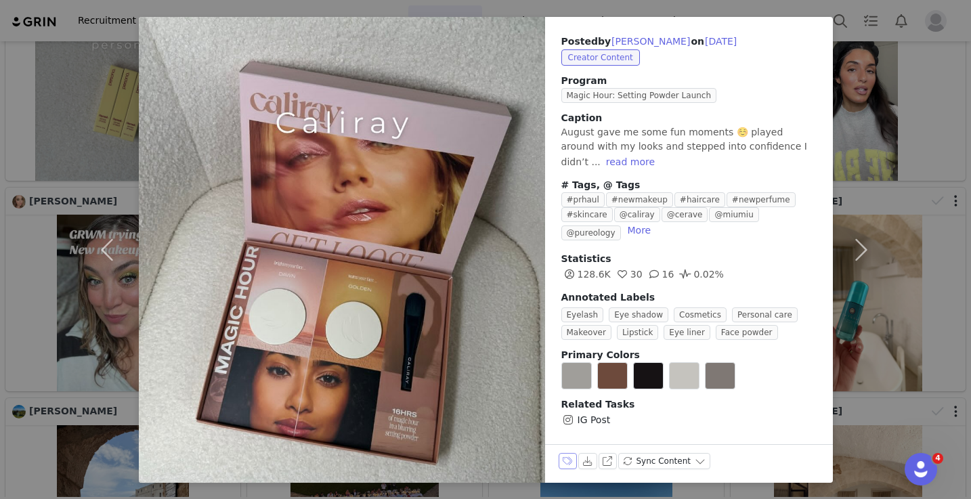
click at [564, 461] on button "Labels & Tags" at bounding box center [567, 461] width 19 height 16
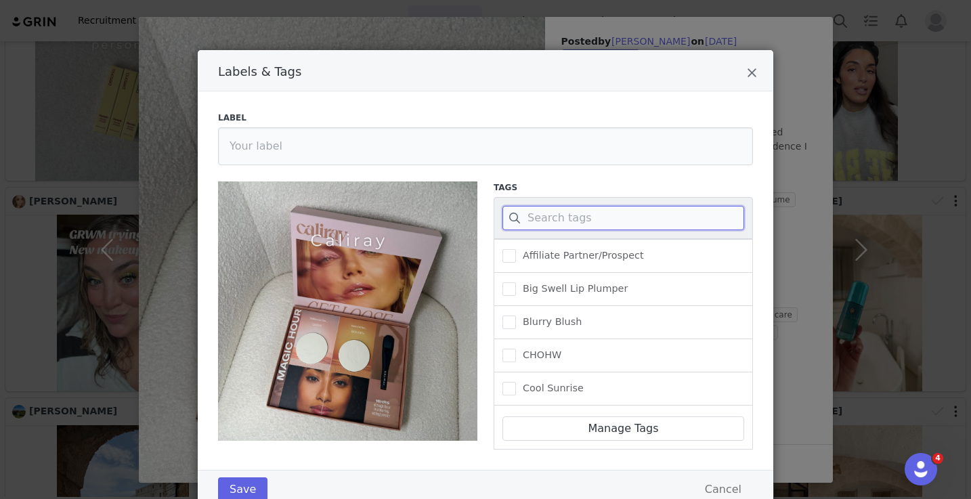
click at [583, 223] on input "Labels & Tags" at bounding box center [623, 218] width 242 height 24
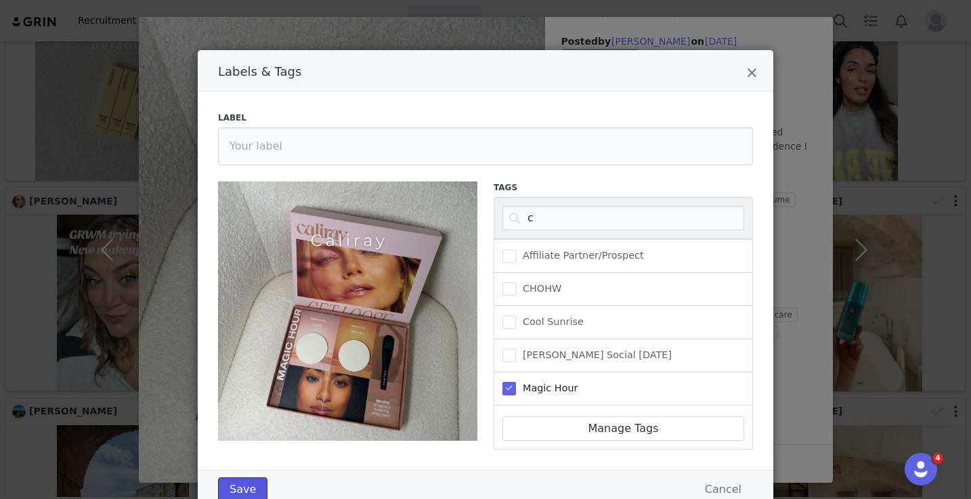
click at [241, 489] on button "Save" at bounding box center [242, 489] width 49 height 24
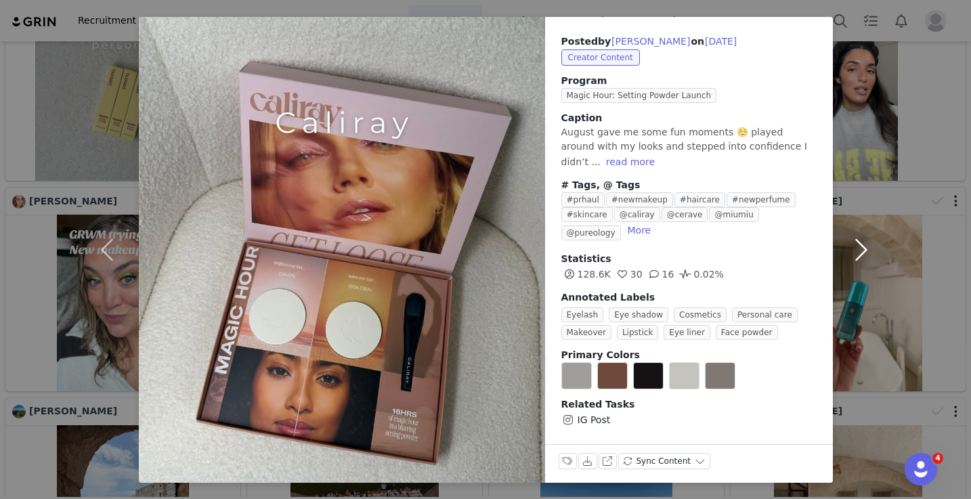
click at [856, 238] on button "button" at bounding box center [861, 250] width 57 height 466
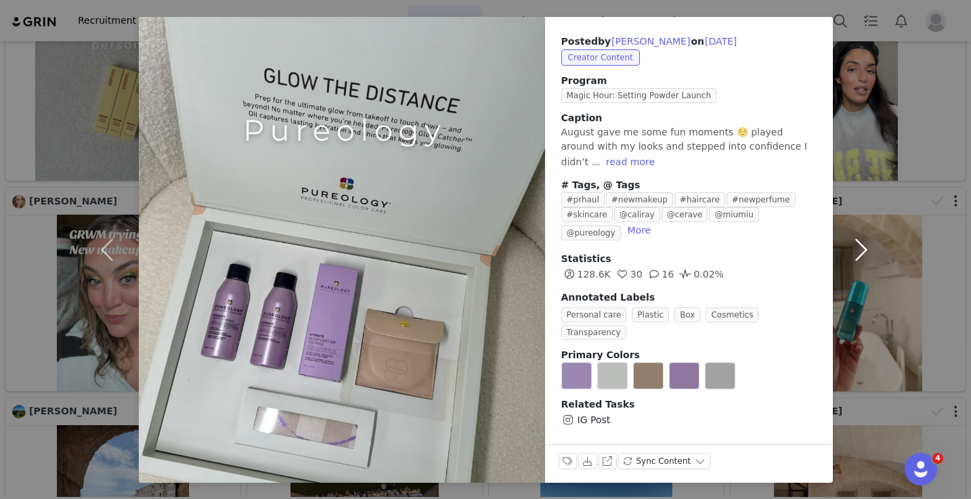
click at [859, 235] on button "button" at bounding box center [861, 250] width 57 height 466
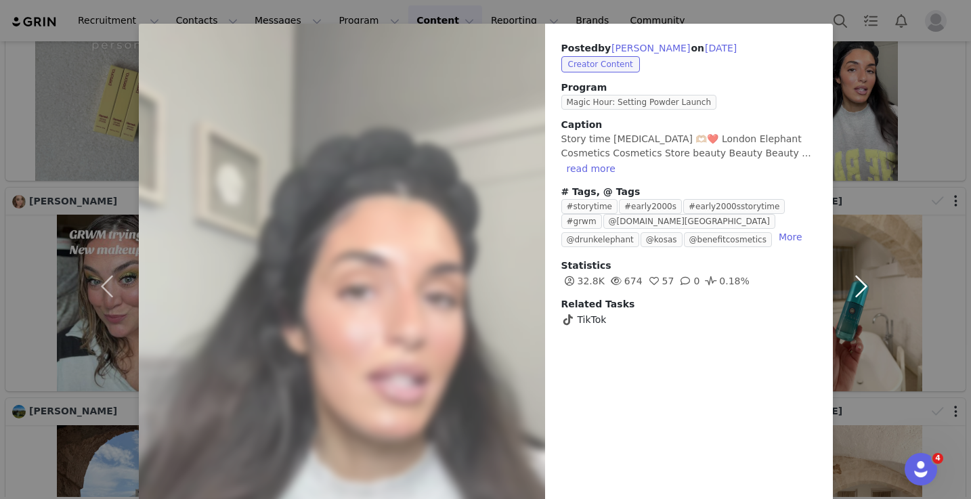
scroll to position [88, 0]
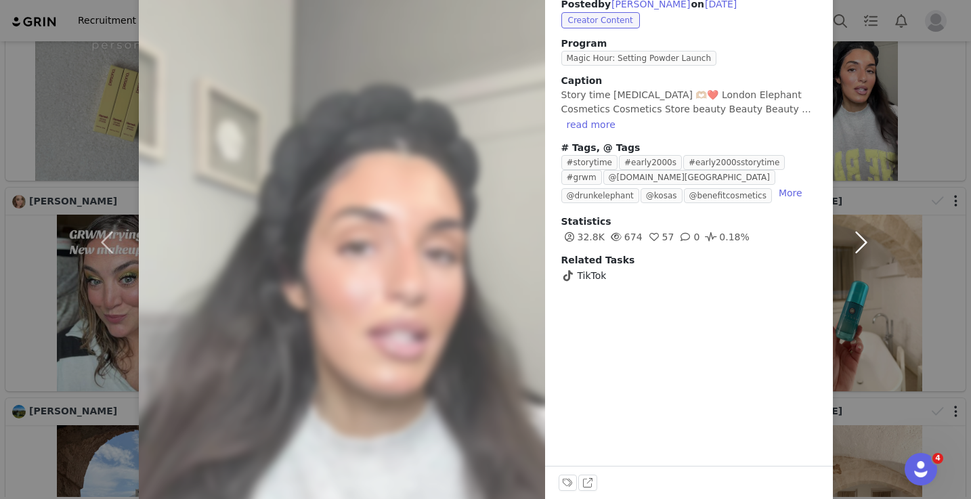
click at [865, 255] on button "button" at bounding box center [861, 242] width 57 height 525
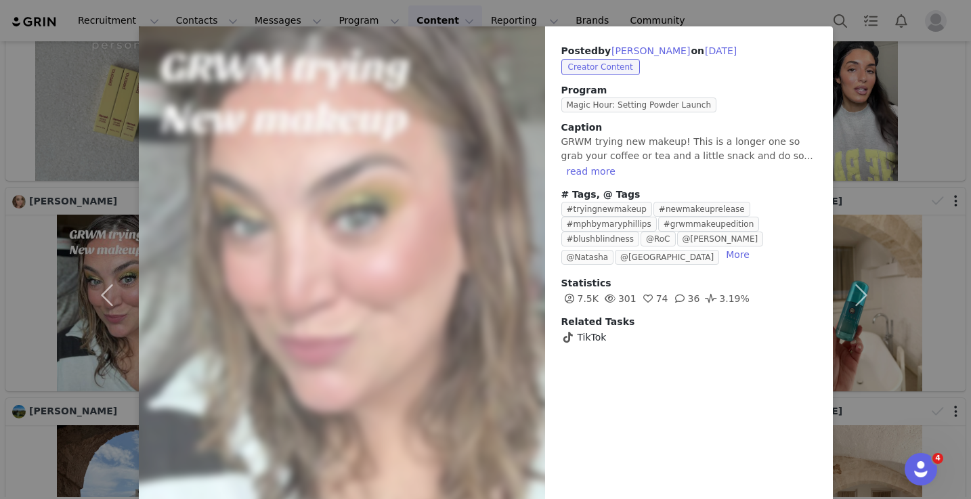
scroll to position [122, 0]
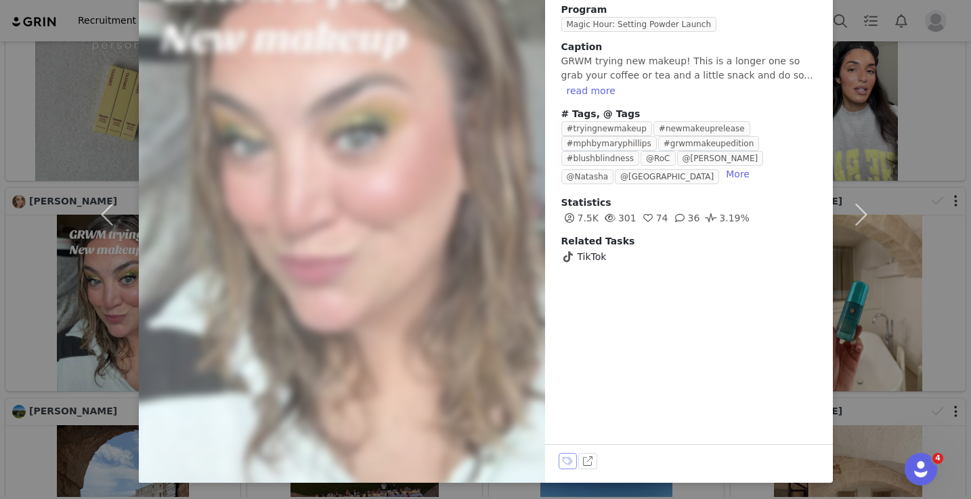
click at [562, 456] on button "Labels & Tags" at bounding box center [567, 461] width 19 height 16
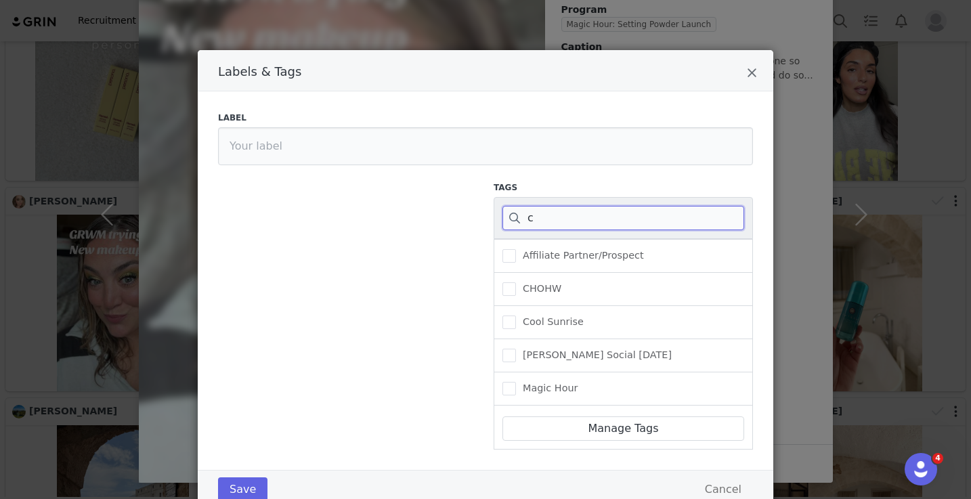
click at [592, 221] on input "c" at bounding box center [623, 218] width 242 height 24
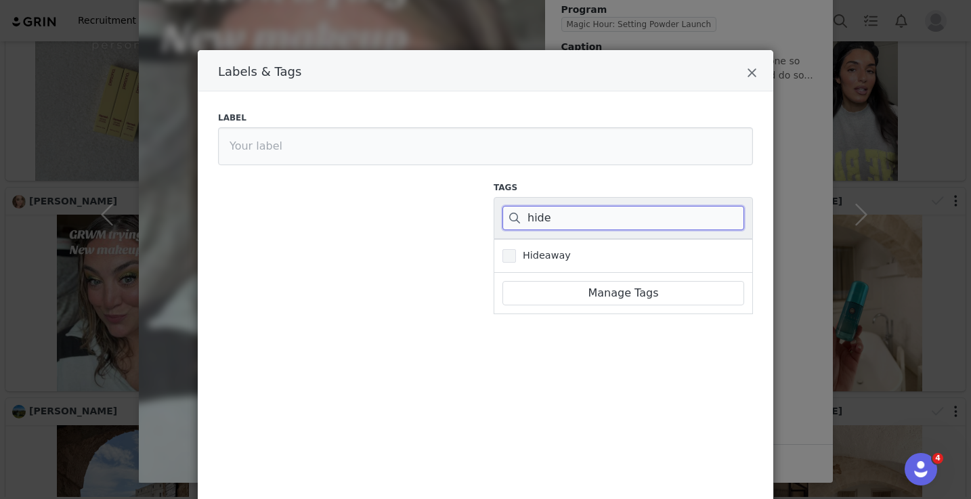
type input "hide"
click at [512, 248] on label "Hideaway" at bounding box center [536, 256] width 68 height 16
click at [516, 249] on input "Hideaway" at bounding box center [516, 249] width 0 height 0
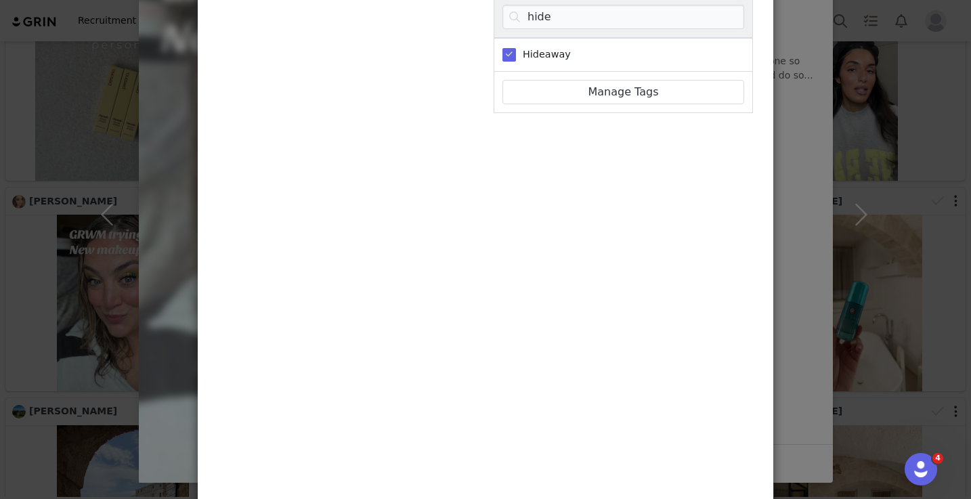
scroll to position [315, 0]
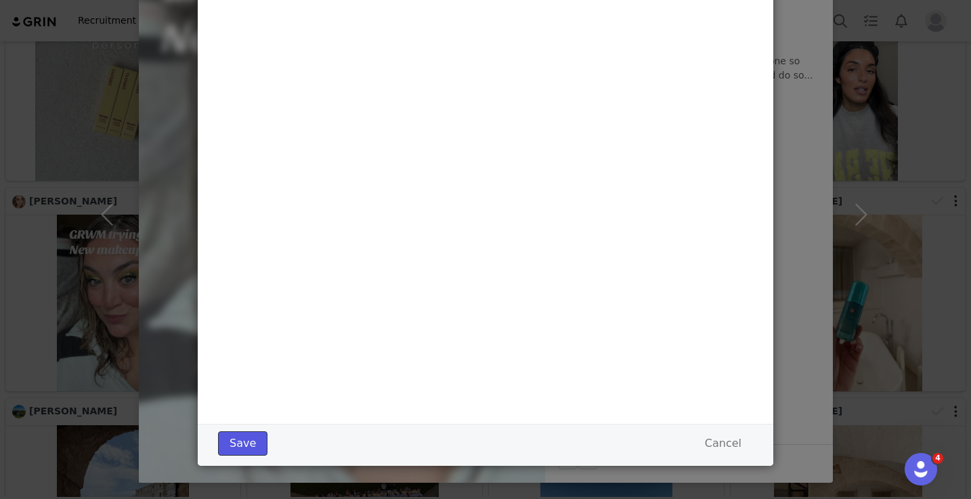
click at [254, 435] on button "Save" at bounding box center [242, 443] width 49 height 24
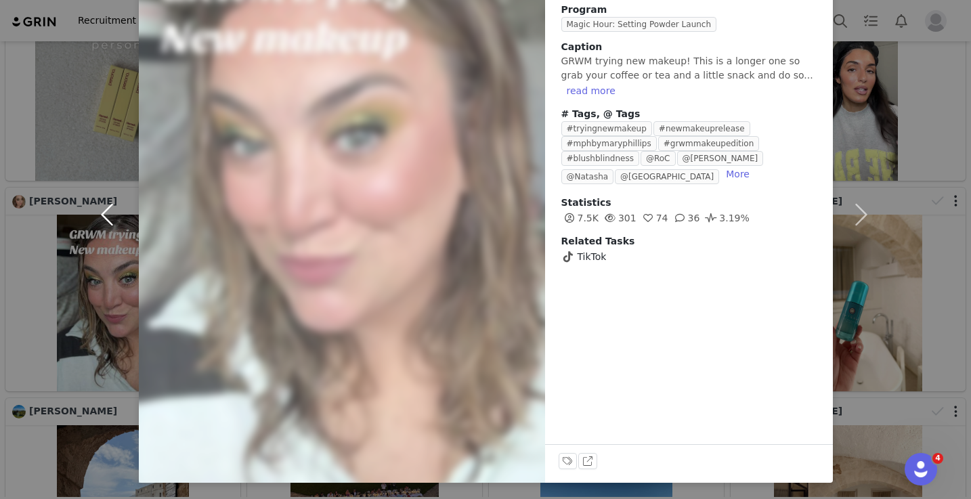
click at [122, 345] on button "button" at bounding box center [110, 214] width 57 height 537
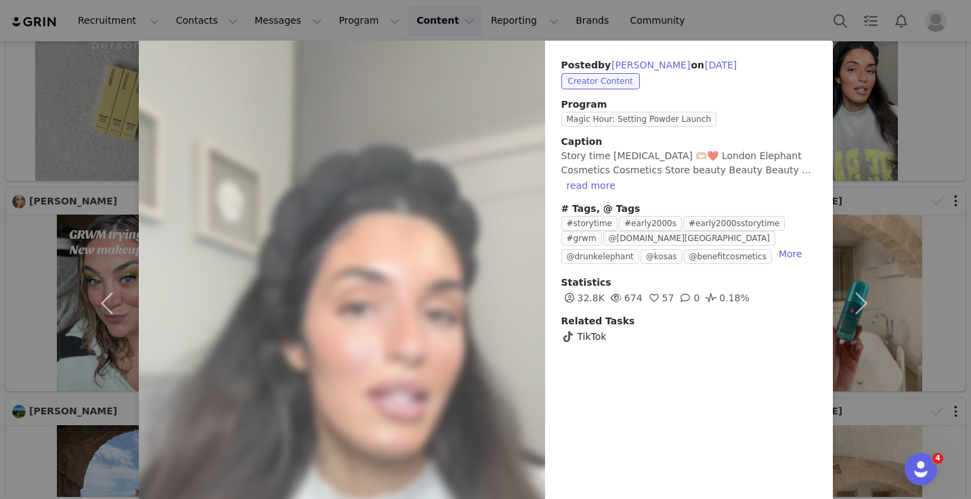
scroll to position [28, 0]
click at [849, 290] on button "button" at bounding box center [861, 302] width 57 height 525
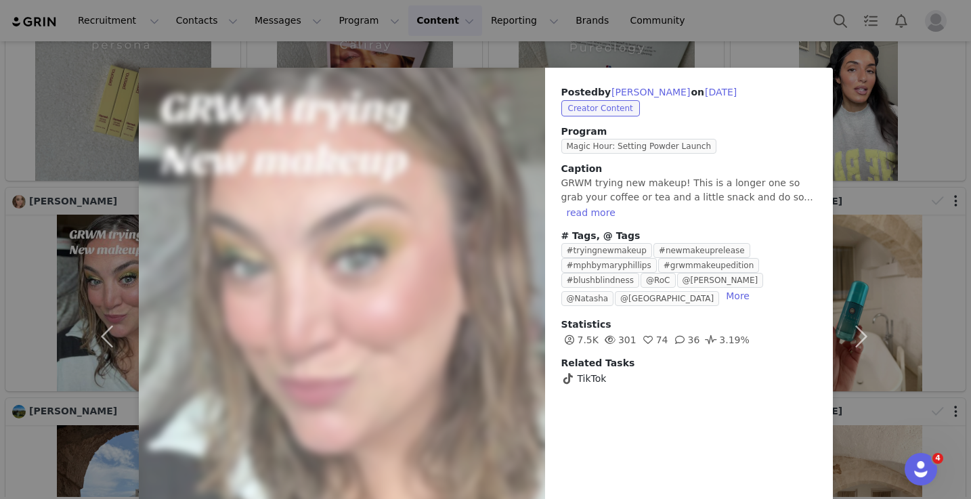
click at [873, 66] on div "Posted by [PERSON_NAME] on [DATE] Creator Content Program Magic Hour: Setting P…" at bounding box center [485, 249] width 971 height 499
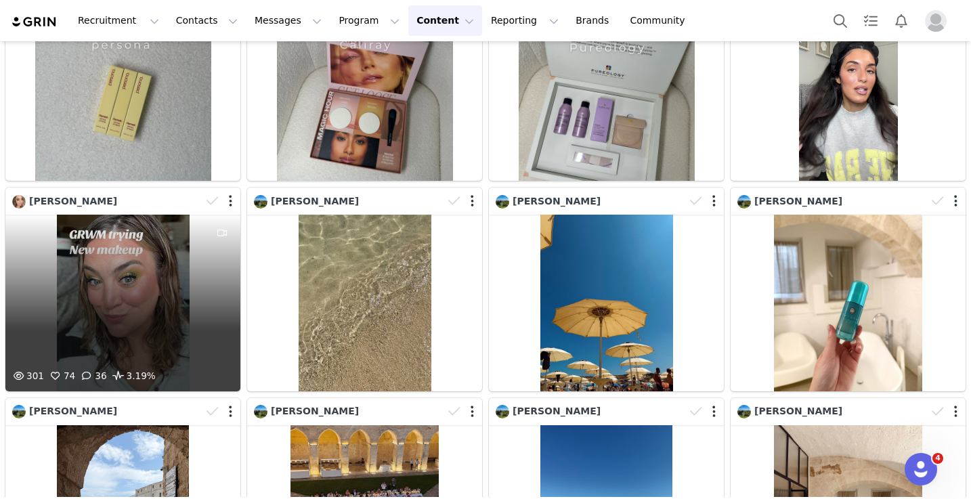
click at [211, 297] on div at bounding box center [222, 291] width 37 height 153
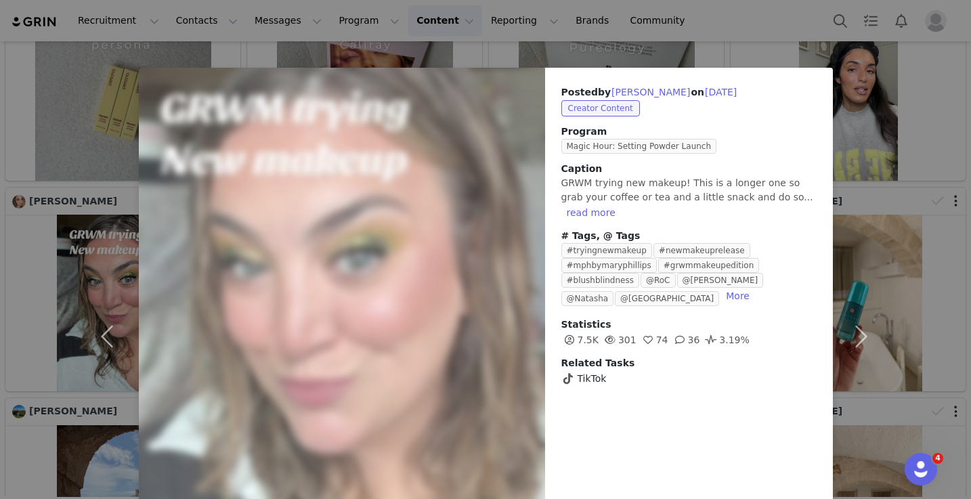
click at [37, 257] on div "Posted by [PERSON_NAME] on [DATE] Creator Content Program Magic Hour: Setting P…" at bounding box center [485, 249] width 971 height 499
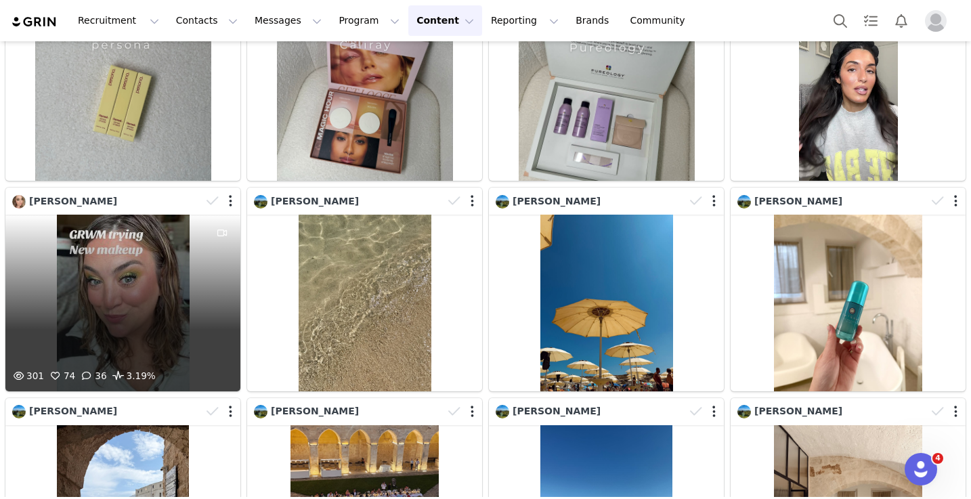
click at [106, 273] on div "301 74 36 3.19%" at bounding box center [122, 303] width 235 height 176
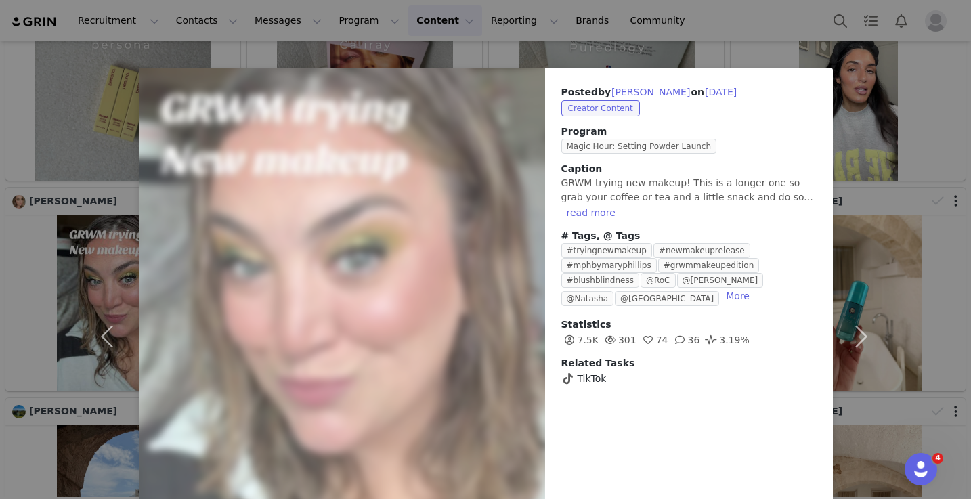
scroll to position [122, 0]
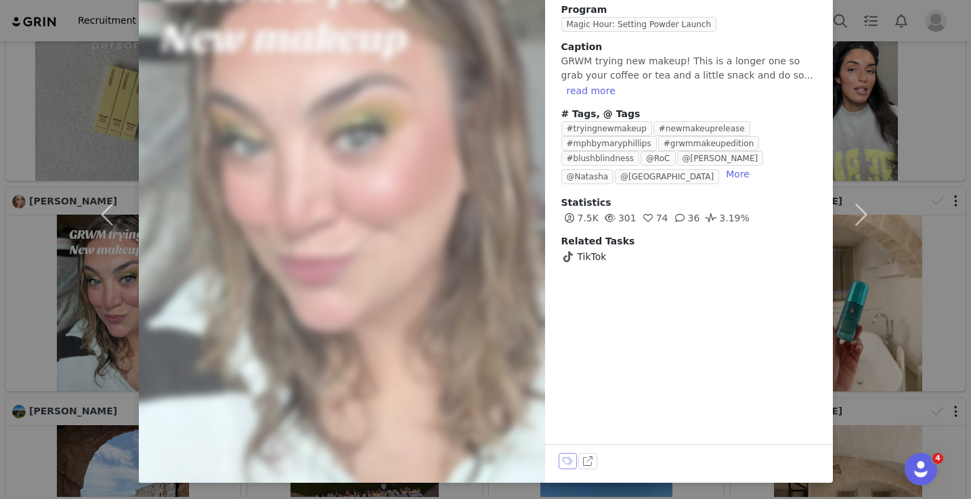
click at [562, 458] on button "Labels & Tags" at bounding box center [567, 461] width 19 height 16
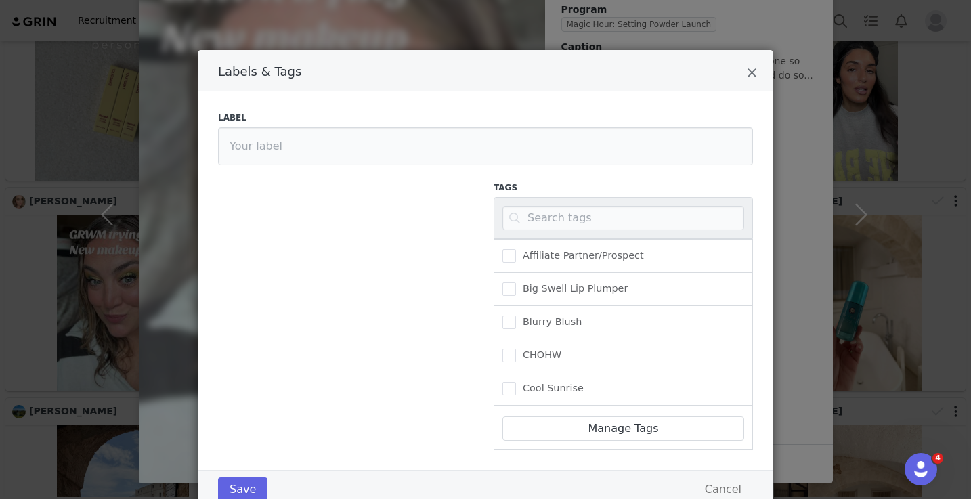
click at [533, 205] on div "Labels & Tags" at bounding box center [622, 218] width 259 height 42
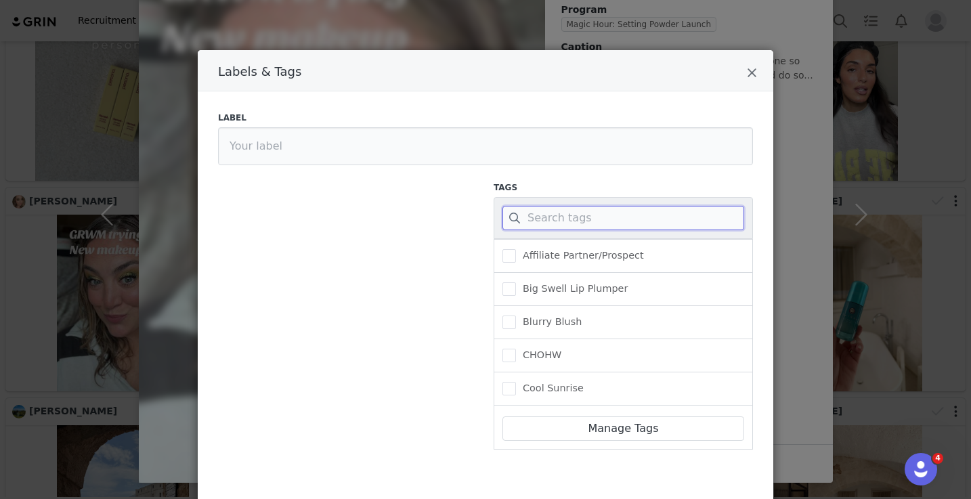
click at [526, 229] on input "Labels & Tags" at bounding box center [623, 218] width 242 height 24
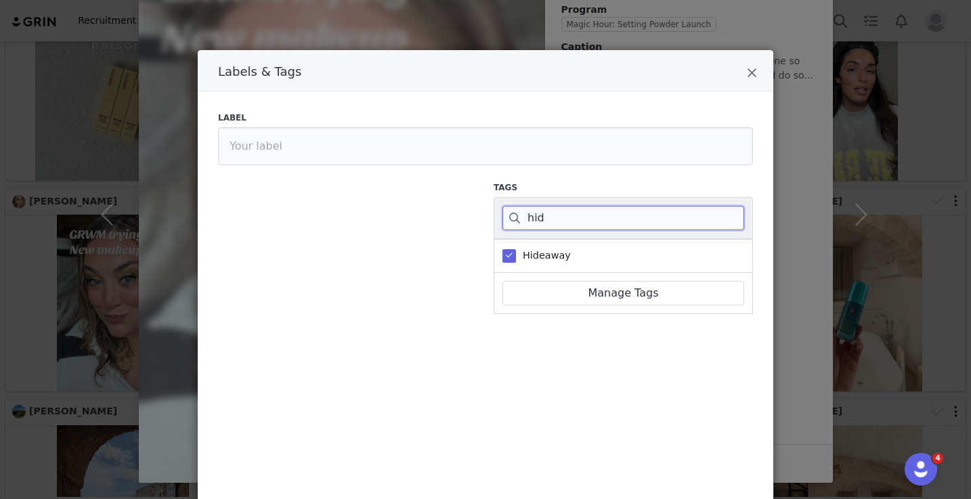
type input "hid"
click at [758, 70] on div "Labels & Tags" at bounding box center [485, 70] width 575 height 41
click at [756, 71] on icon "Close" at bounding box center [752, 73] width 10 height 14
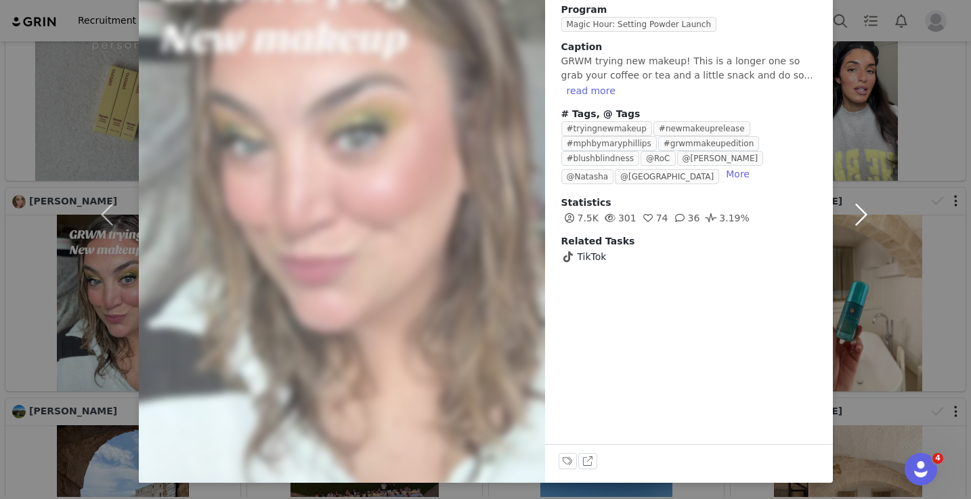
click at [867, 204] on button "button" at bounding box center [861, 214] width 57 height 537
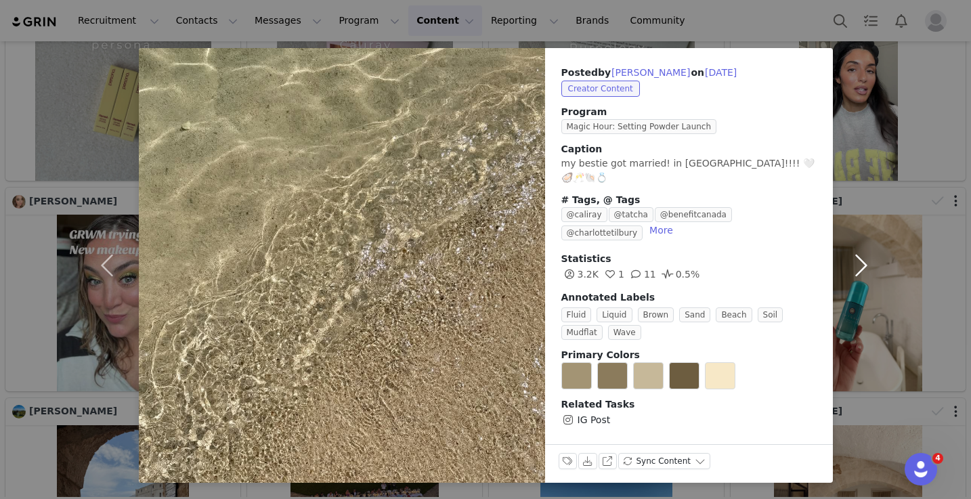
scroll to position [5, 0]
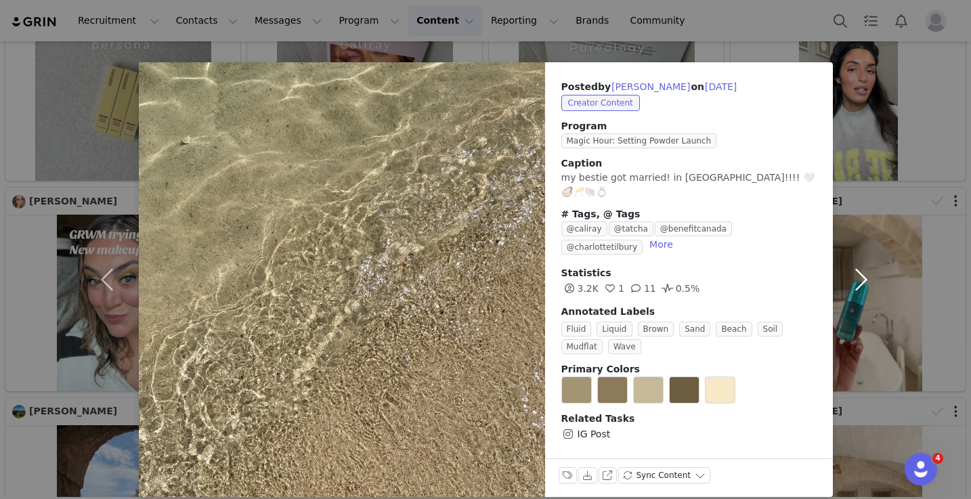
click at [868, 268] on button "button" at bounding box center [861, 279] width 57 height 435
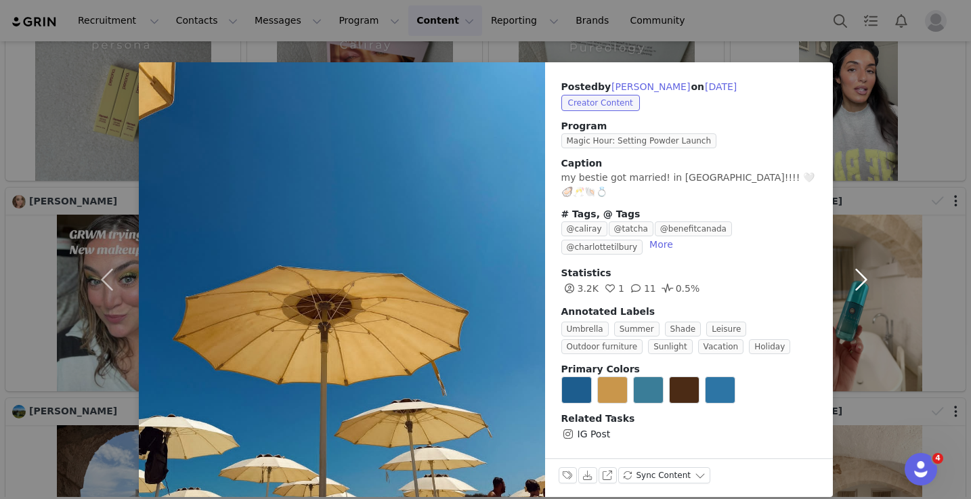
click at [868, 269] on button "button" at bounding box center [861, 279] width 57 height 435
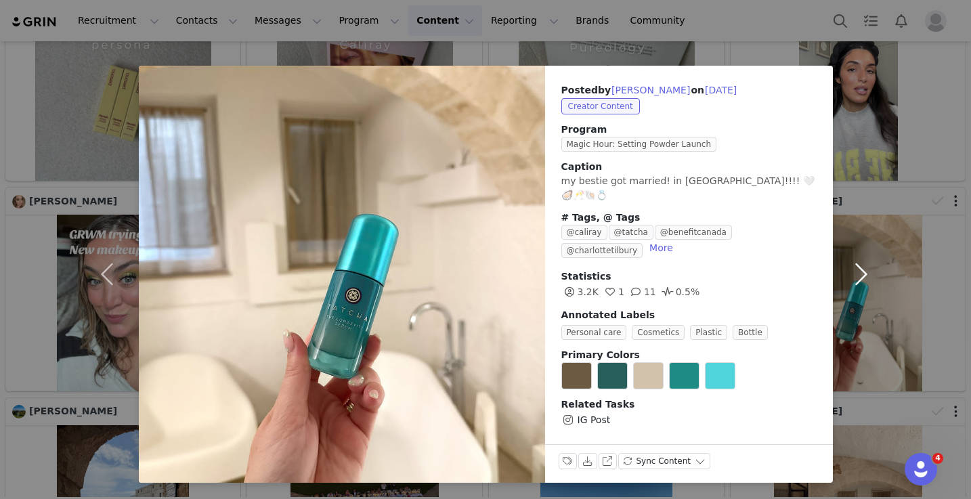
scroll to position [0, 0]
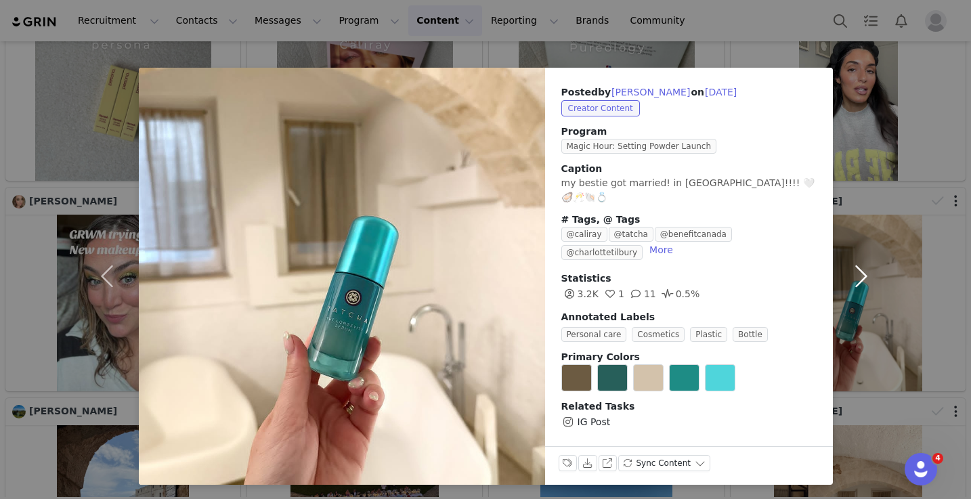
click at [868, 269] on button "button" at bounding box center [861, 276] width 57 height 417
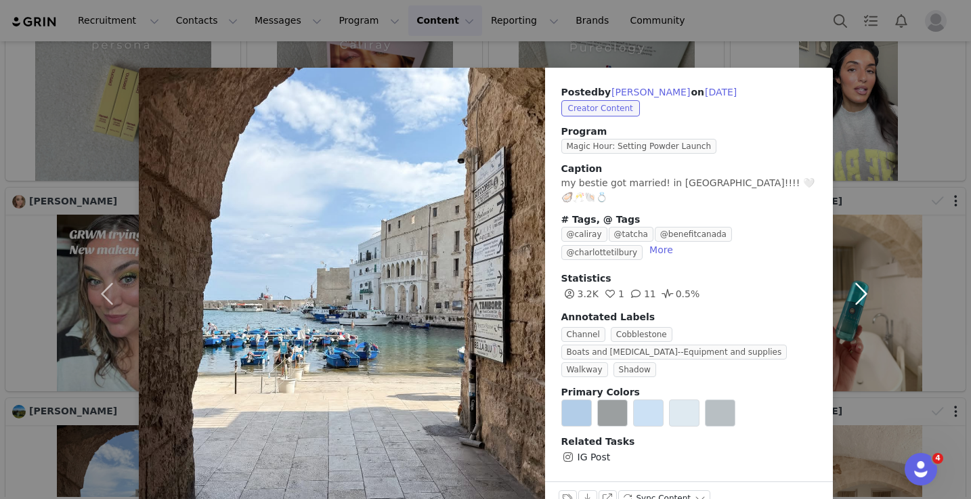
click at [868, 269] on button "button" at bounding box center [861, 294] width 57 height 452
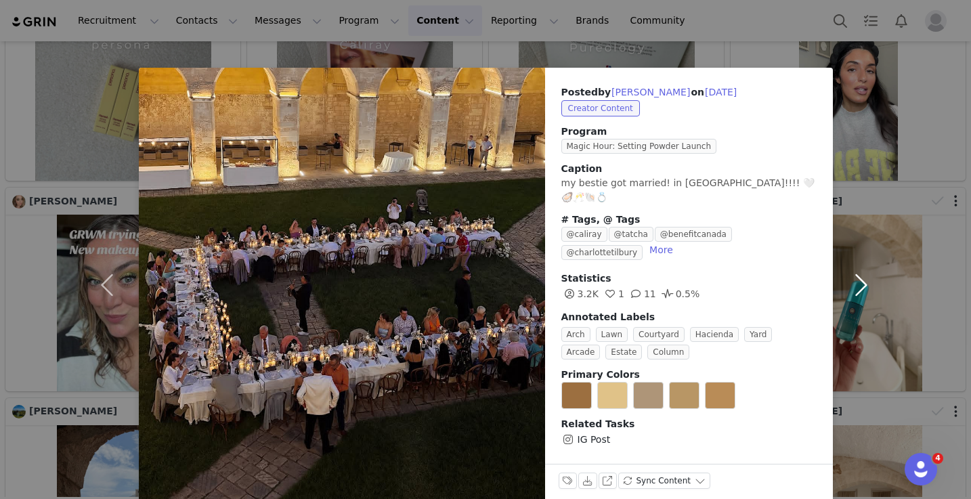
click at [868, 269] on button "button" at bounding box center [861, 285] width 57 height 435
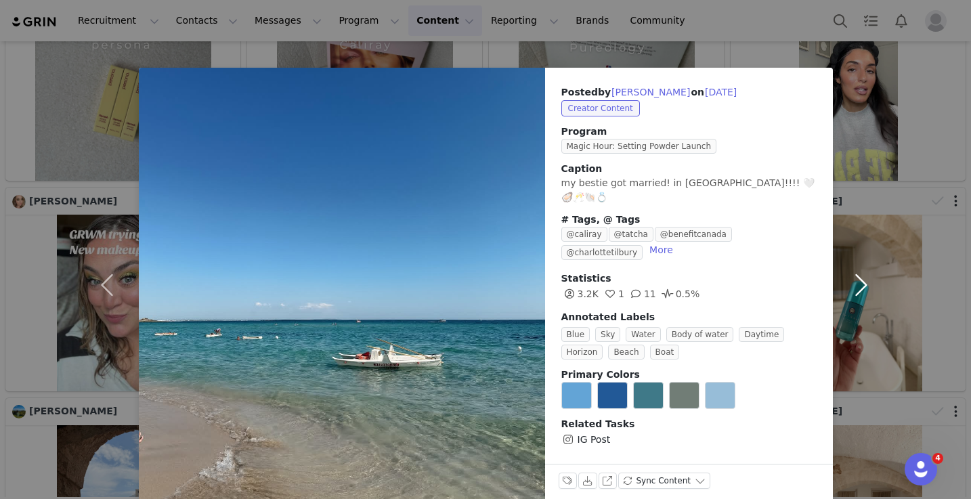
click at [868, 269] on button "button" at bounding box center [861, 285] width 57 height 435
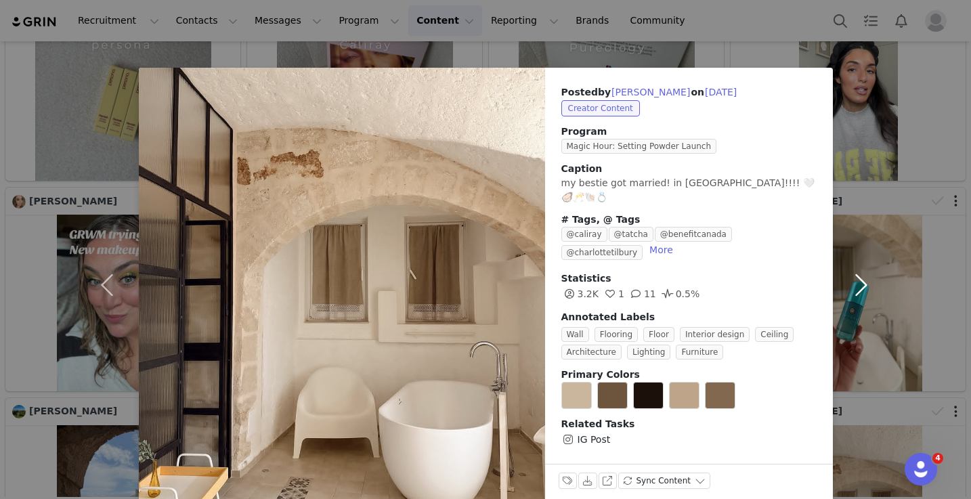
click at [868, 269] on button "button" at bounding box center [861, 285] width 57 height 435
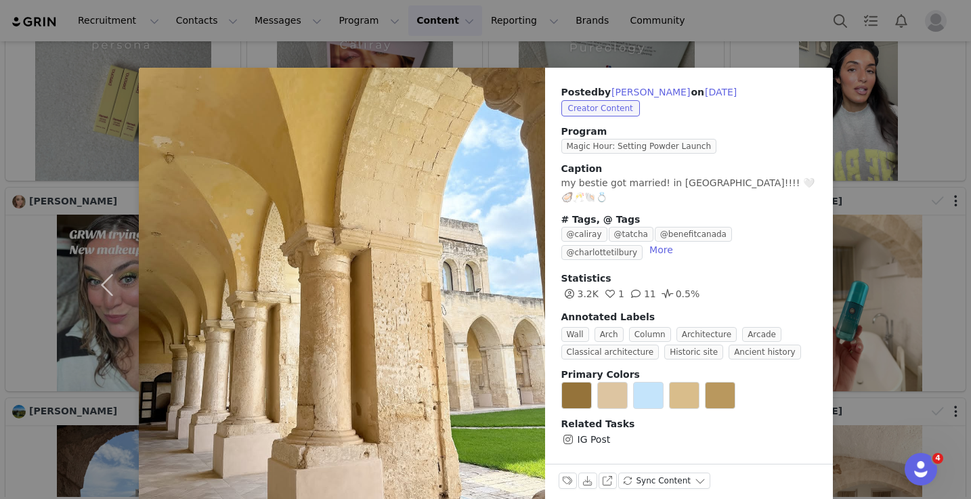
click at [868, 269] on div "Posted by [PERSON_NAME] on [DATE] Creator Content Program Magic Hour: Setting P…" at bounding box center [485, 249] width 971 height 499
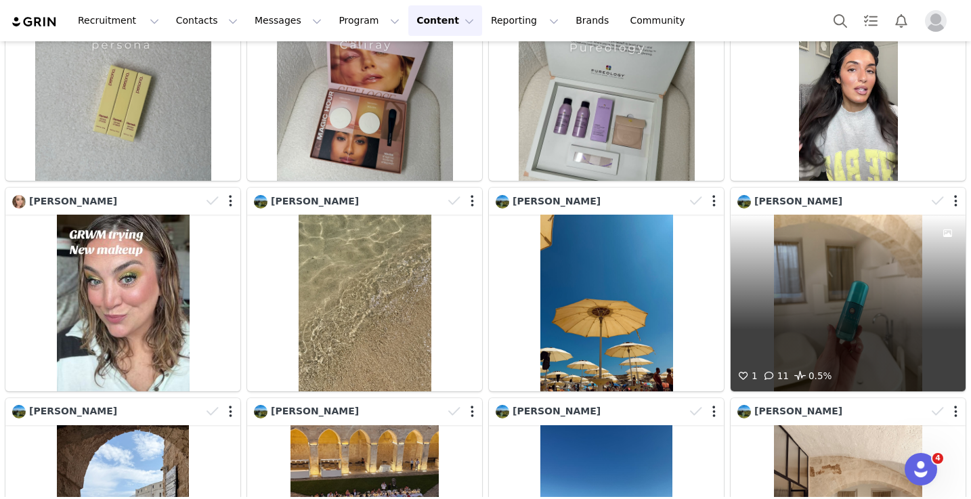
click at [887, 239] on div "1 11 0.5%" at bounding box center [847, 303] width 235 height 176
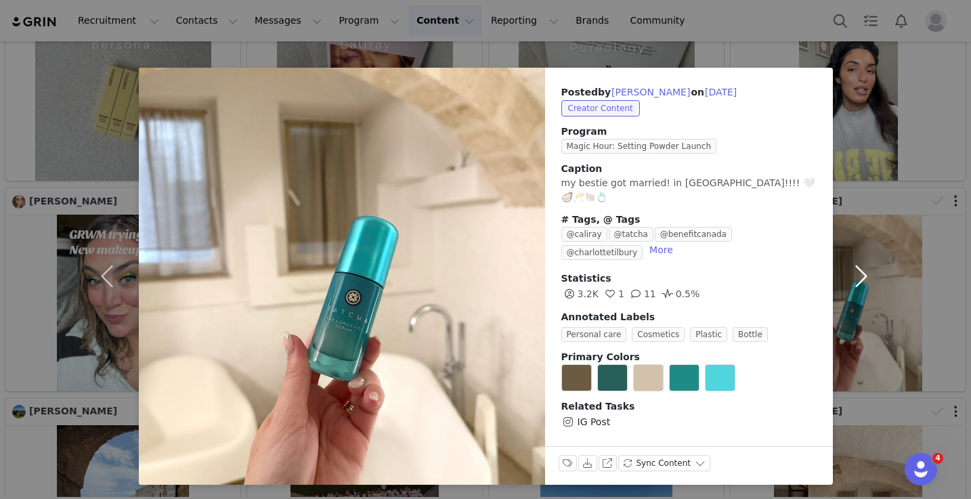
click at [887, 239] on button "button" at bounding box center [861, 276] width 57 height 417
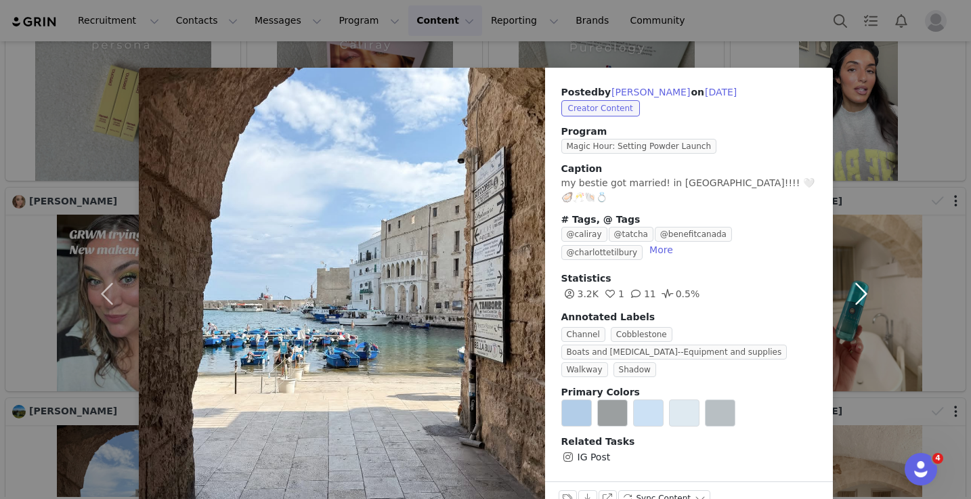
click at [867, 219] on button "button" at bounding box center [861, 294] width 57 height 452
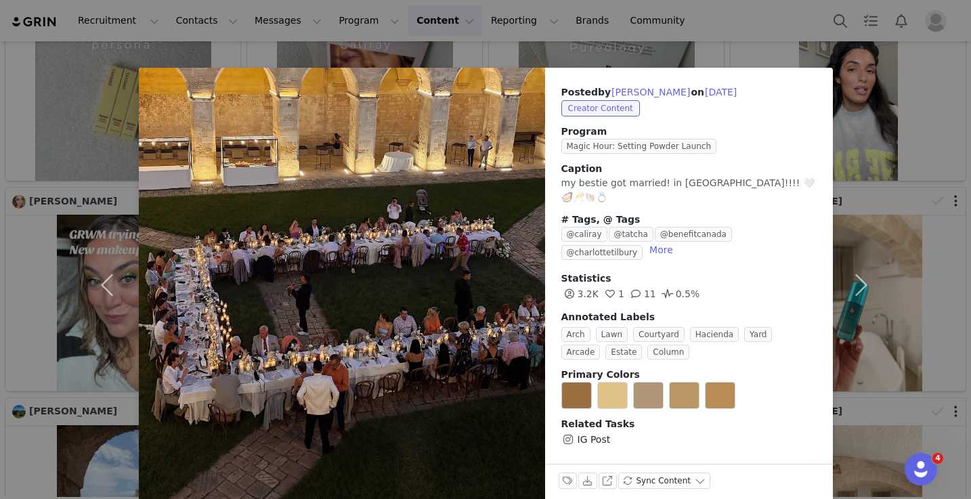
click at [897, 143] on div "Posted by [PERSON_NAME] on [DATE] Creator Content Program Magic Hour: Setting P…" at bounding box center [485, 249] width 971 height 499
